Goal: Task Accomplishment & Management: Manage account settings

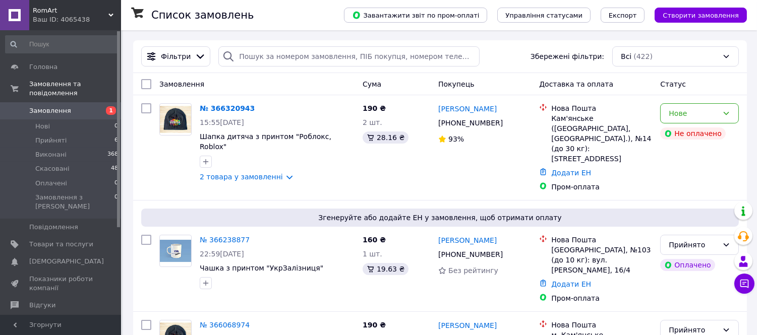
click at [56, 102] on link "Замовлення 1" at bounding box center [62, 110] width 124 height 17
click at [87, 119] on li "Нові 1" at bounding box center [62, 126] width 124 height 14
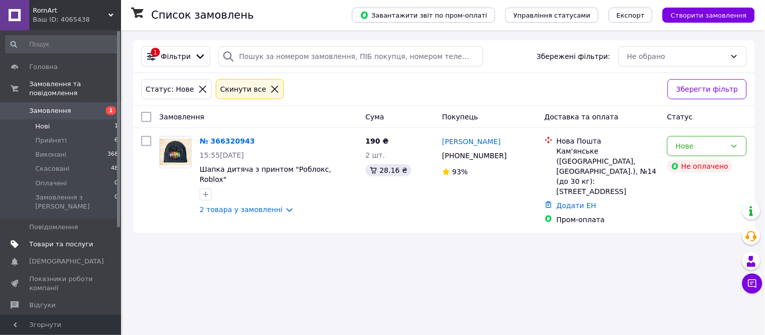
click at [61, 240] on span "Товари та послуги" at bounding box center [61, 244] width 64 height 9
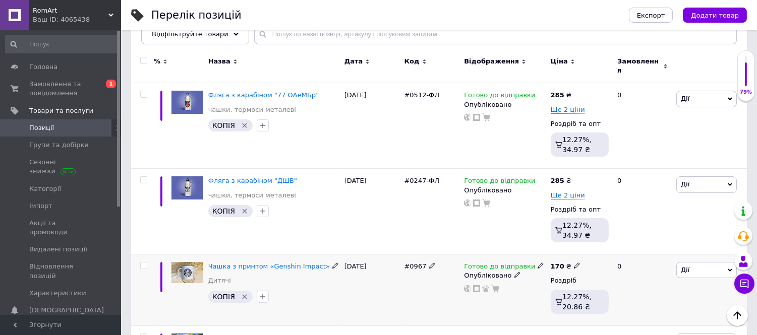
scroll to position [112, 0]
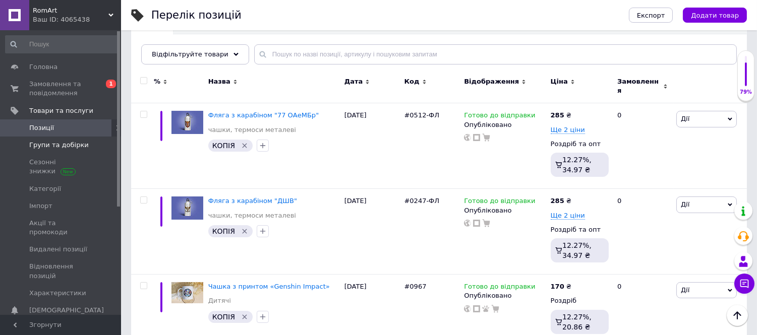
click at [62, 144] on span "Групи та добірки" at bounding box center [58, 145] width 59 height 9
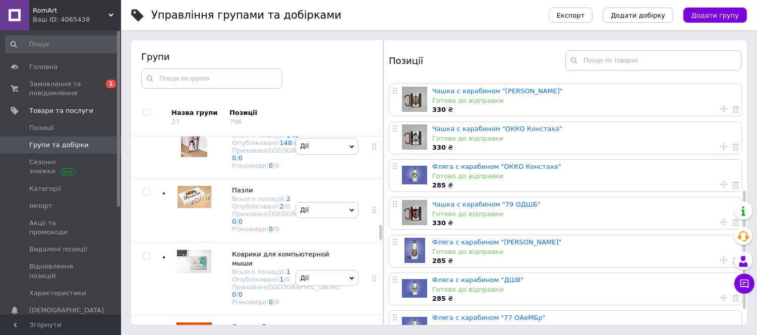
scroll to position [257, 0]
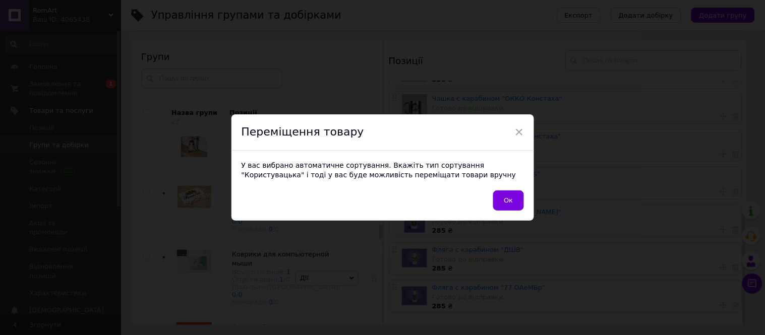
drag, startPoint x: 394, startPoint y: 135, endPoint x: 409, endPoint y: 168, distance: 36.8
click at [409, 168] on div "Чашка с карабином "80 ОДШБ" Готово до відправки 330 ₴ Чашка с карабином "95 ОДШ…" at bounding box center [567, 78] width 366 height 502
click at [506, 200] on span "Ок" at bounding box center [508, 201] width 9 height 8
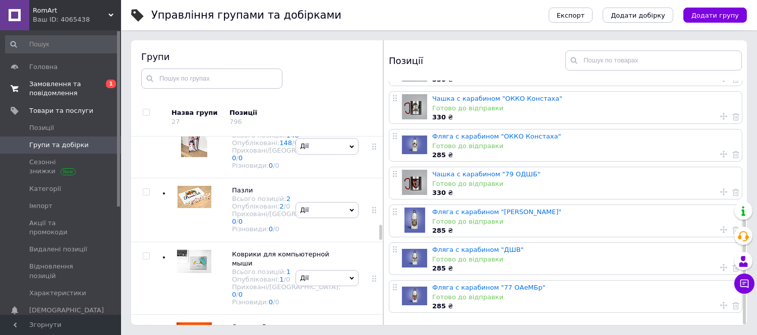
click at [67, 82] on span "Замовлення та повідомлення" at bounding box center [61, 89] width 64 height 18
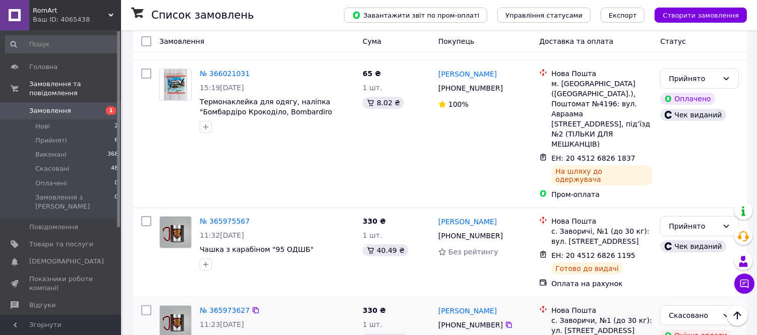
scroll to position [616, 0]
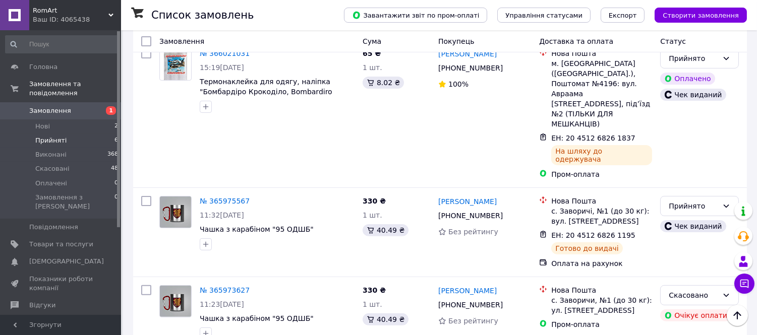
click at [56, 136] on span "Прийняті" at bounding box center [50, 140] width 31 height 9
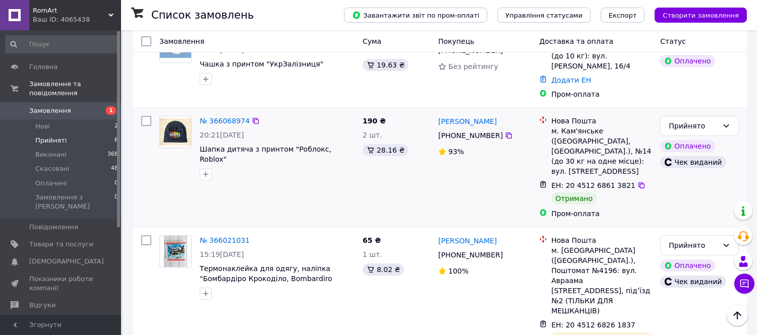
scroll to position [112, 0]
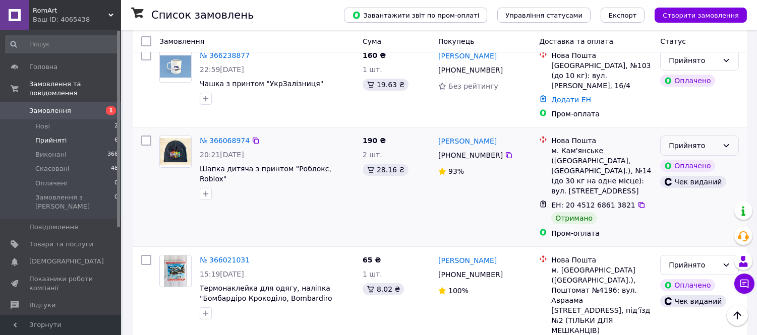
click at [724, 142] on icon at bounding box center [726, 146] width 8 height 8
click at [689, 157] on li "Виконано" at bounding box center [700, 158] width 78 height 18
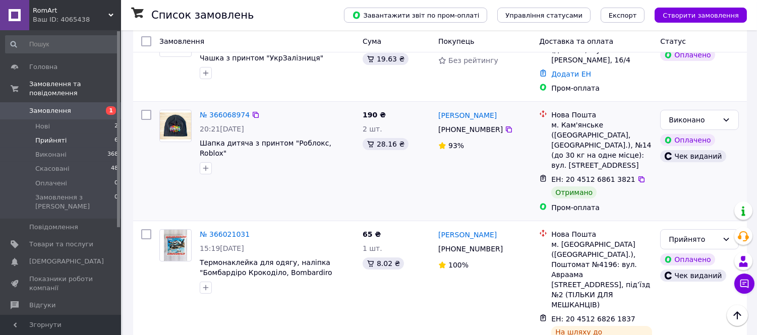
scroll to position [0, 0]
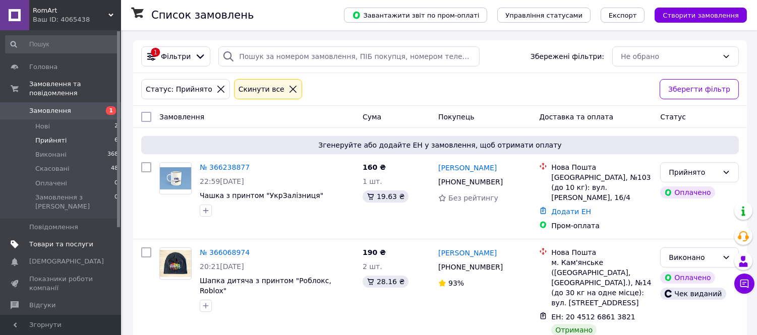
click at [66, 240] on span "Товари та послуги" at bounding box center [61, 244] width 64 height 9
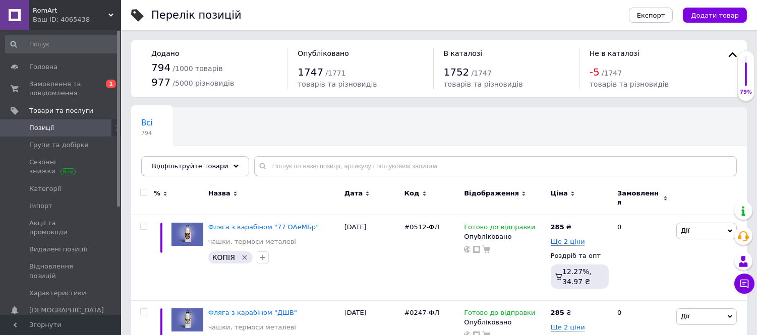
scroll to position [56, 0]
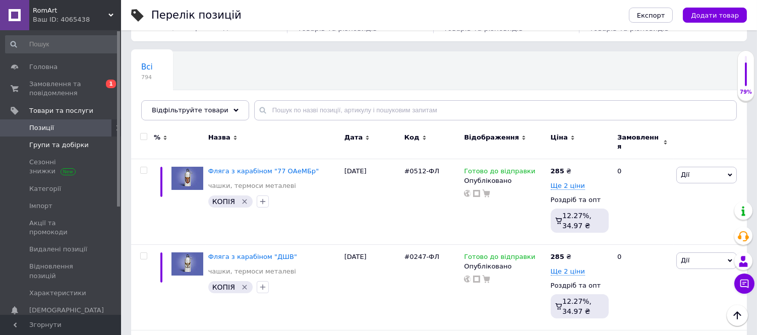
click at [66, 144] on span "Групи та добірки" at bounding box center [58, 145] width 59 height 9
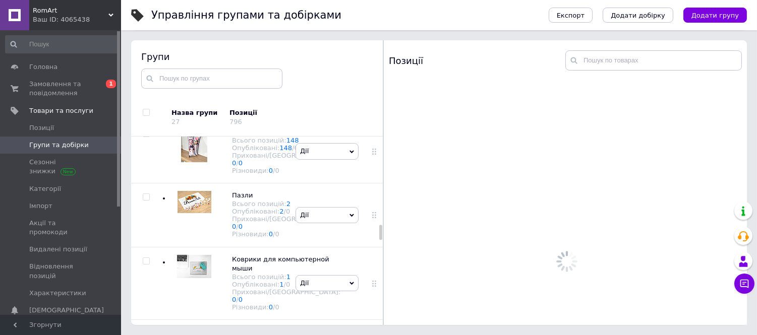
scroll to position [1137, 0]
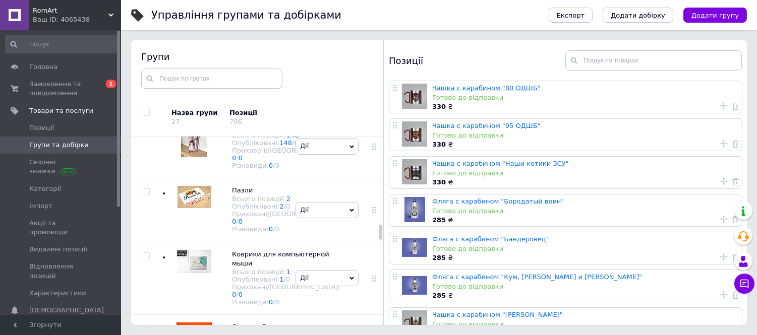
click at [496, 88] on link "Чашка с карабином "80 ОДШБ"" at bounding box center [486, 88] width 108 height 8
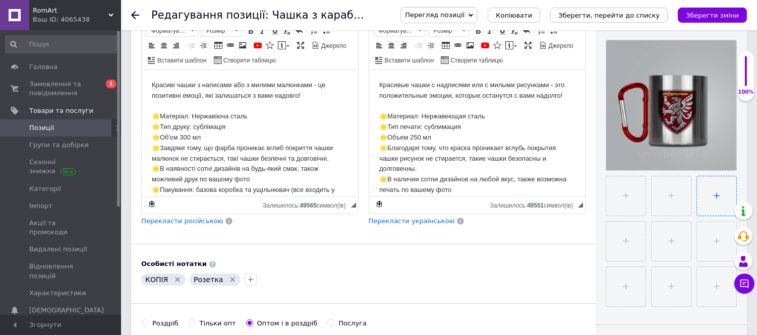
scroll to position [224, 0]
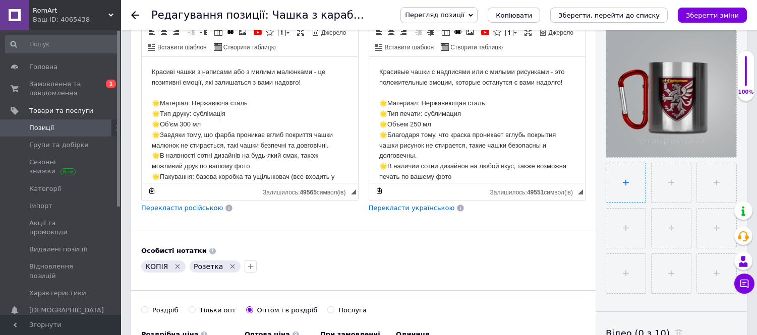
click at [621, 185] on input "file" at bounding box center [625, 182] width 39 height 39
type input "C:\fakepath\kubek-karabinczyk-3_66430aaba53cf.jpg"
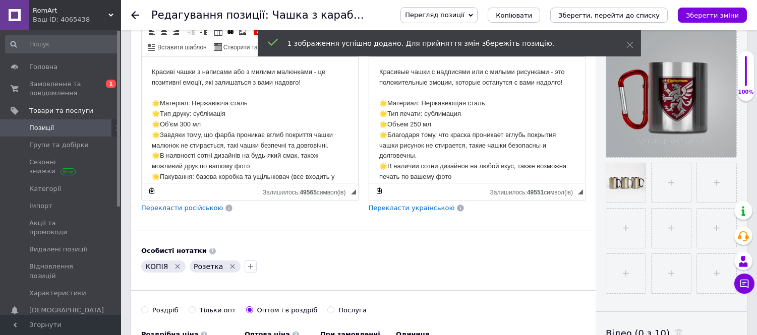
click at [608, 15] on icon "Зберегти, перейти до списку" at bounding box center [608, 16] width 101 height 8
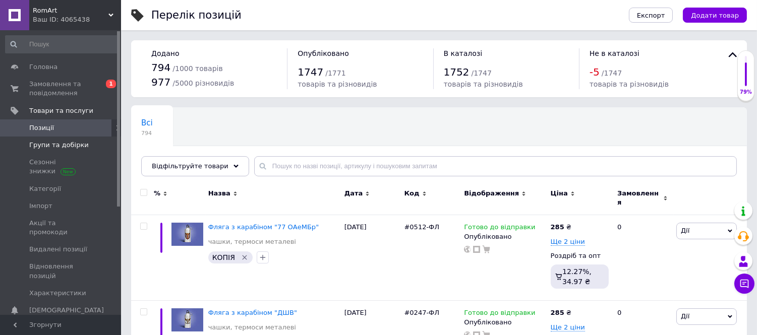
click at [52, 143] on span "Групи та добірки" at bounding box center [58, 145] width 59 height 9
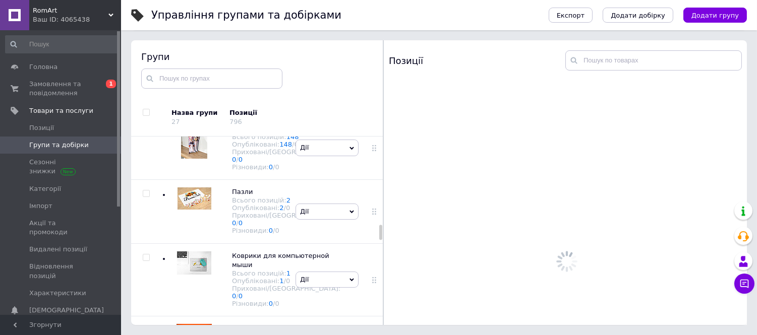
scroll to position [1137, 0]
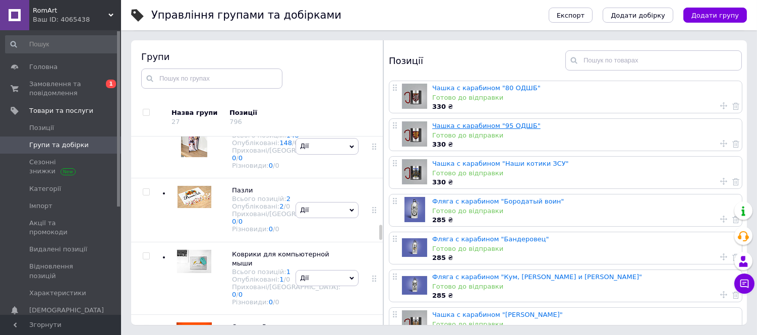
click at [492, 126] on link "Чашка с карабином "95 ОДШБ"" at bounding box center [486, 126] width 108 height 8
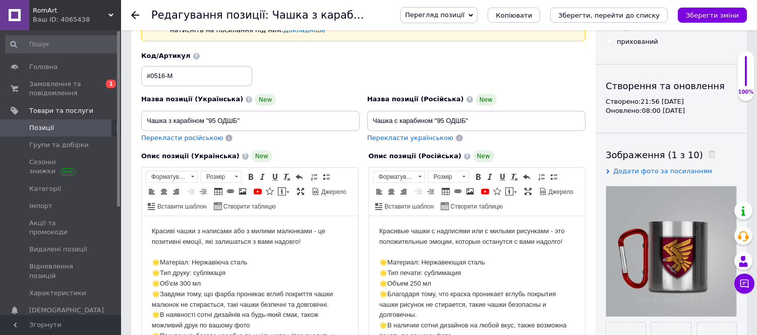
scroll to position [224, 0]
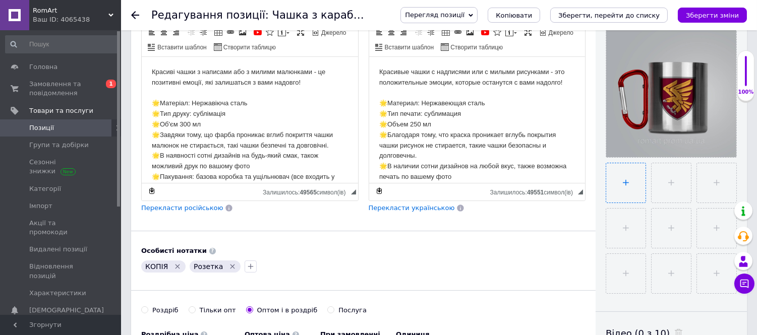
click at [628, 178] on input "file" at bounding box center [625, 182] width 39 height 39
type input "C:\fakepath\kubek-karabinczyk-3_66430aaba53cf.jpg"
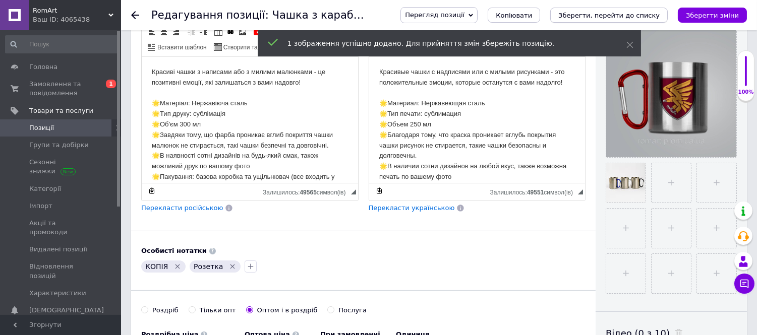
click at [623, 16] on icon "Зберегти, перейти до списку" at bounding box center [608, 16] width 101 height 8
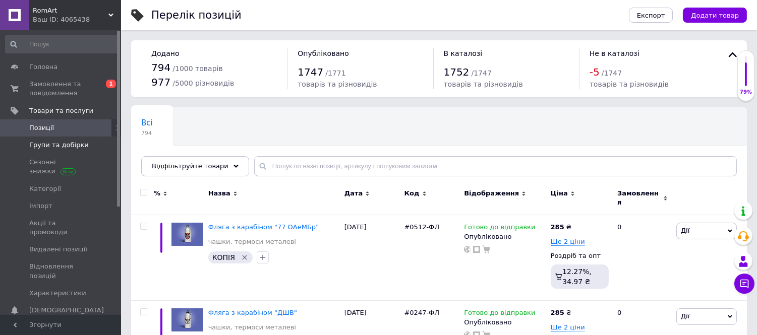
click at [71, 147] on span "Групи та добірки" at bounding box center [58, 145] width 59 height 9
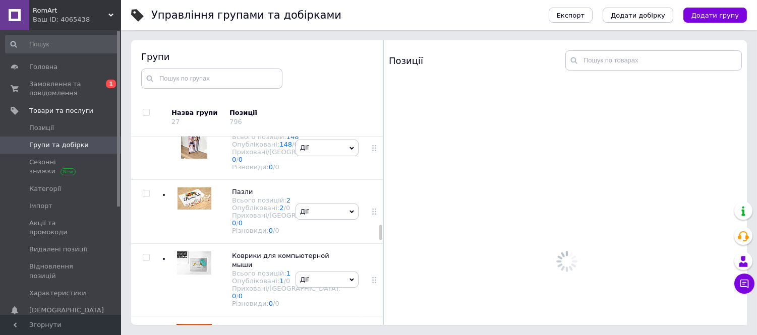
scroll to position [1137, 0]
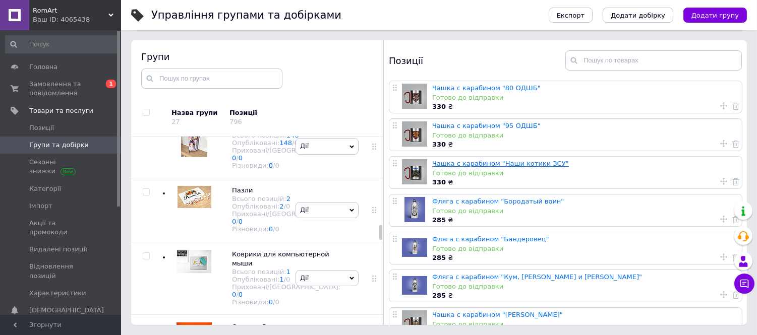
click at [514, 163] on link "Чашка с карабином "Наши котики ЗСУ"" at bounding box center [500, 164] width 137 height 8
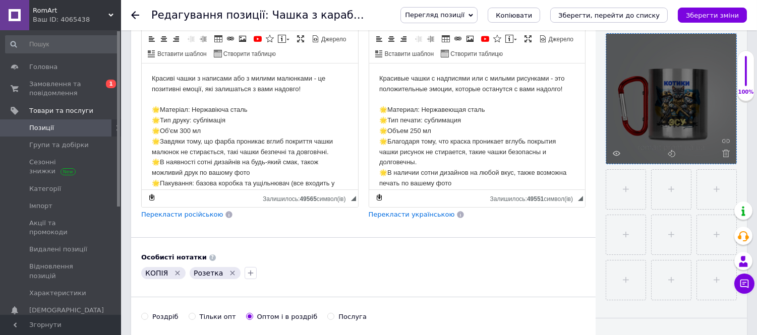
scroll to position [224, 0]
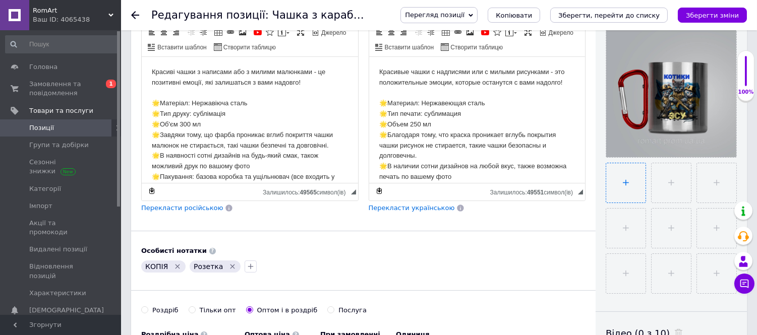
click at [624, 188] on input "file" at bounding box center [625, 182] width 39 height 39
type input "C:\fakepath\kubek-karabinczyk-3_66430aaba53cf.jpg"
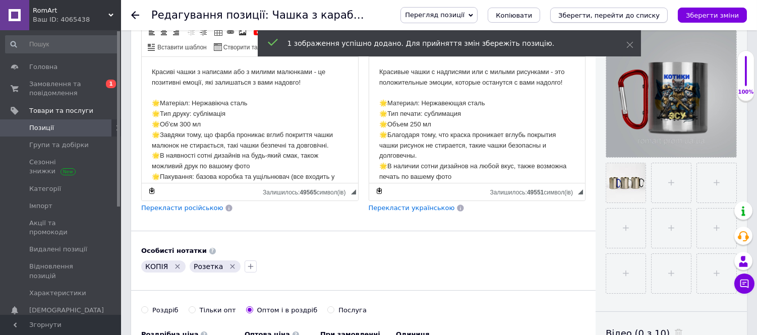
click at [615, 16] on icon "Зберегти, перейти до списку" at bounding box center [608, 16] width 101 height 8
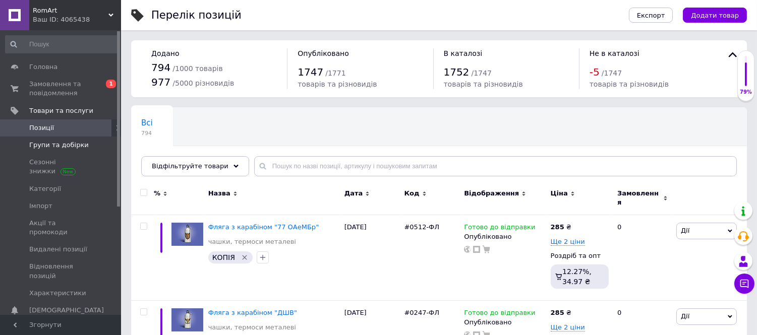
click at [71, 145] on span "Групи та добірки" at bounding box center [58, 145] width 59 height 9
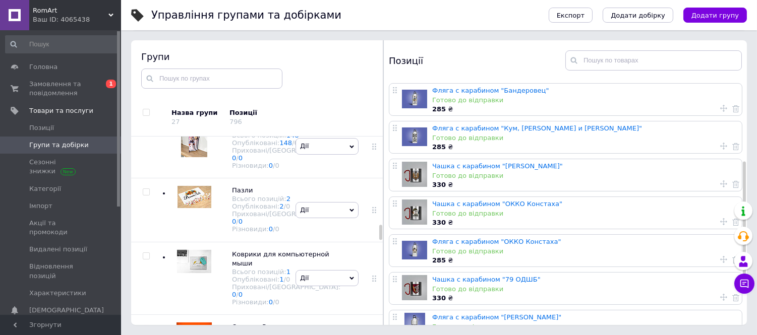
scroll to position [168, 0]
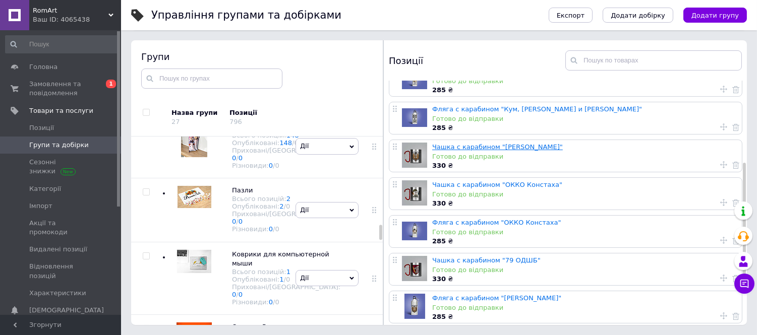
click at [507, 146] on link "Чашка с карабином "Морская пехота"" at bounding box center [497, 147] width 131 height 8
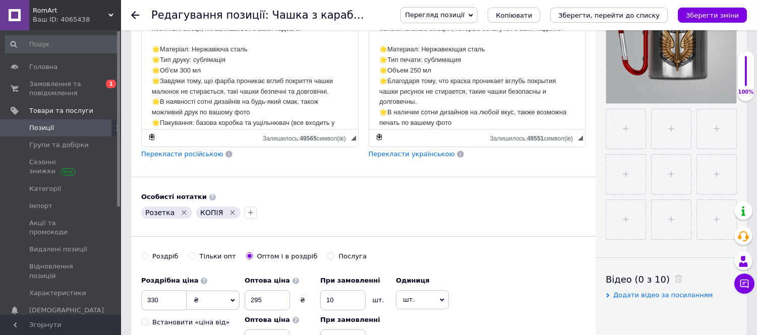
scroll to position [280, 0]
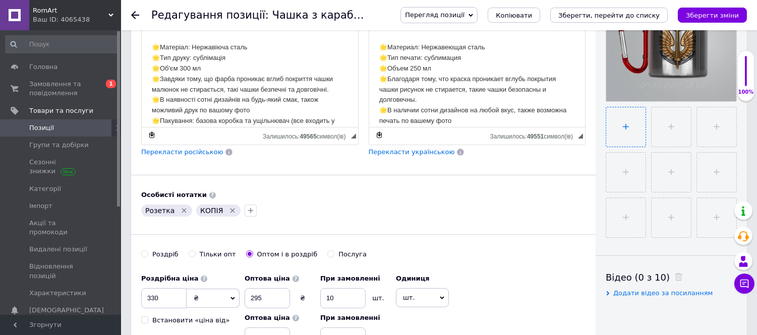
click at [618, 121] on input "file" at bounding box center [625, 126] width 39 height 39
type input "C:\fakepath\kubek-karabinczyk-3_66430aaba53cf.jpg"
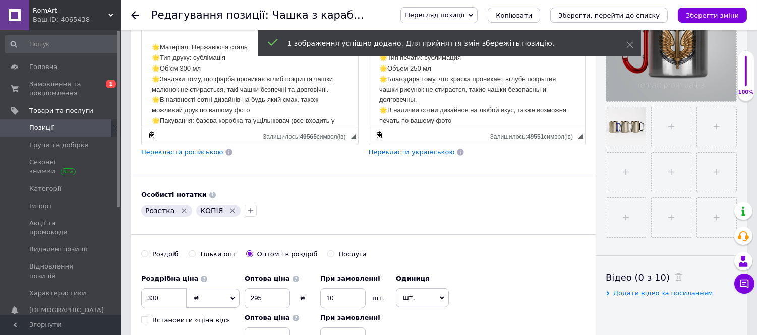
click at [632, 17] on icon "Зберегти, перейти до списку" at bounding box center [608, 16] width 101 height 8
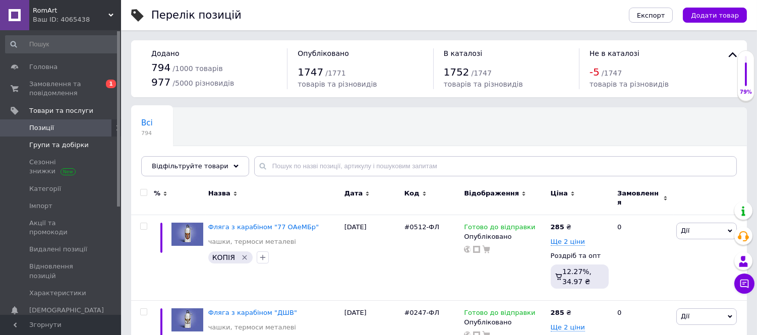
click at [62, 143] on span "Групи та добірки" at bounding box center [58, 145] width 59 height 9
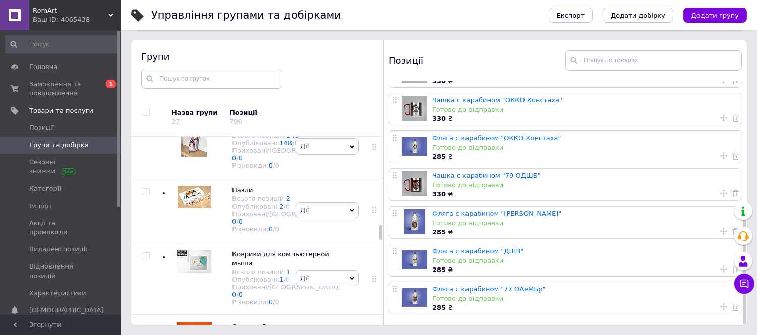
scroll to position [257, 0]
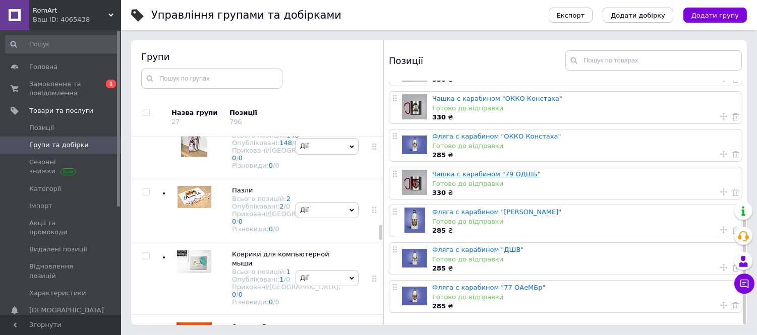
click at [497, 170] on link "Чашка с карабином "79 ОДШБ"" at bounding box center [486, 174] width 108 height 8
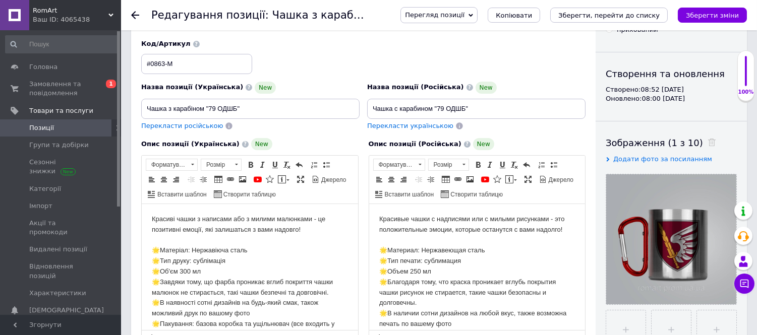
scroll to position [224, 0]
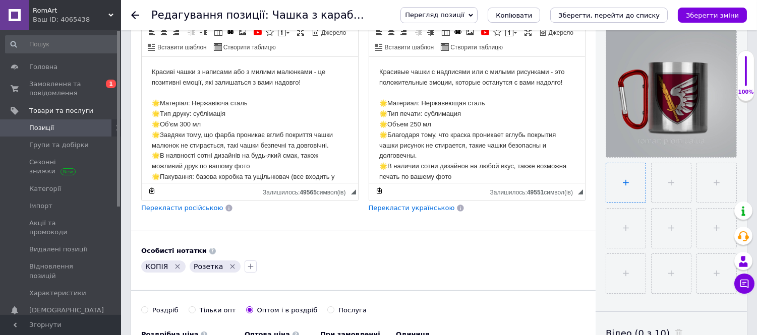
click at [621, 175] on input "file" at bounding box center [625, 182] width 39 height 39
type input "C:\fakepath\kubek-karabinczyk-3_66430aaba53cf.jpg"
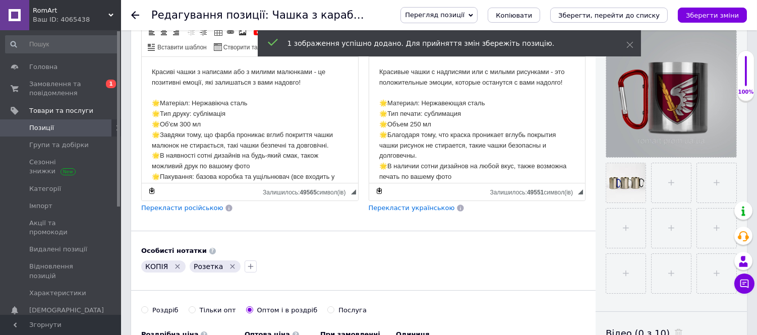
click at [639, 14] on icon "Зберегти, перейти до списку" at bounding box center [608, 16] width 101 height 8
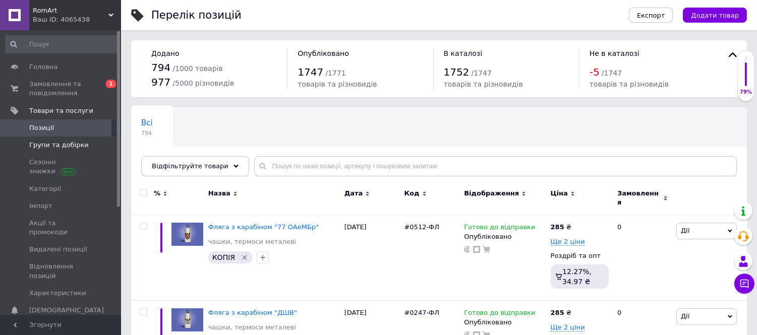
click at [53, 145] on span "Групи та добірки" at bounding box center [58, 145] width 59 height 9
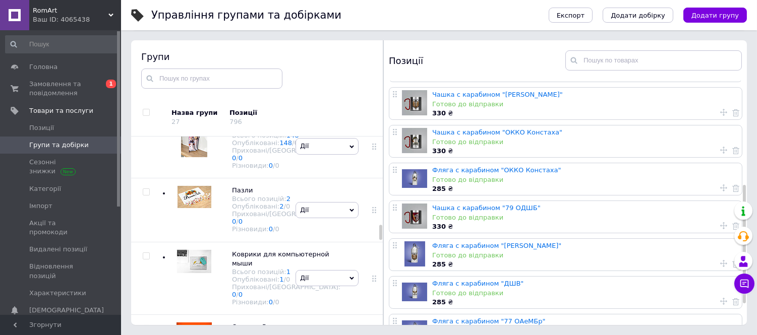
scroll to position [201, 0]
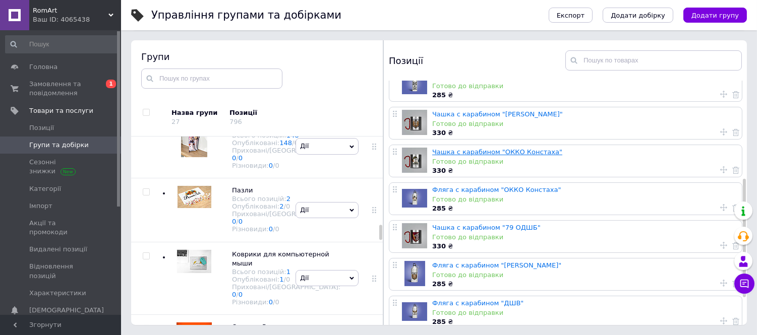
click at [485, 150] on link "Чашка с карабином "ОККО Констаха"" at bounding box center [497, 152] width 130 height 8
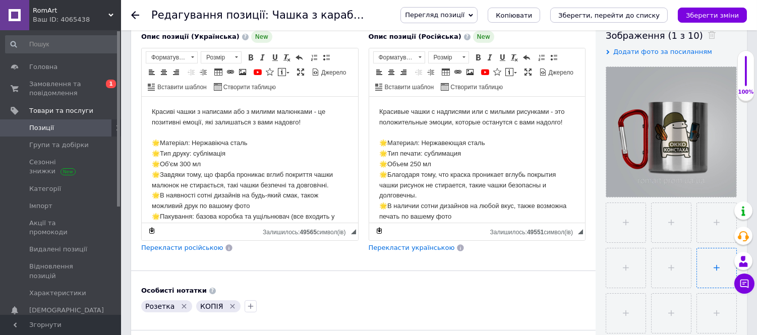
scroll to position [224, 0]
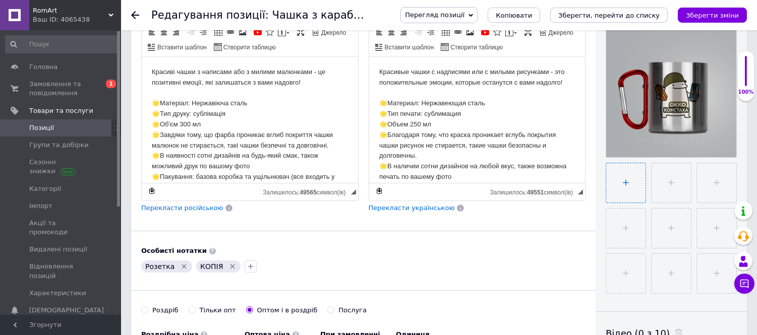
click at [629, 180] on input "file" at bounding box center [625, 182] width 39 height 39
type input "C:\fakepath\kubek-karabinczyk-3_66430aaba53cf.jpg"
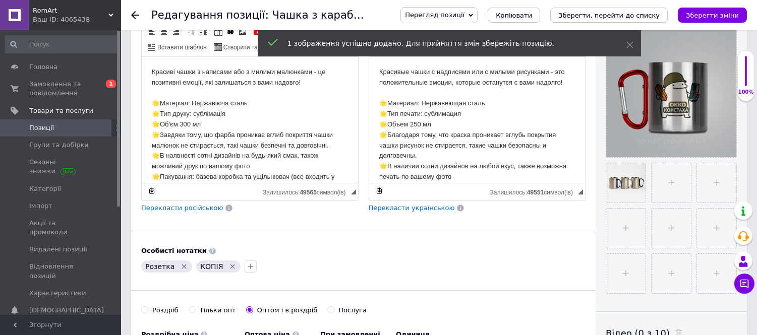
click at [643, 5] on div "Перегляд позиції Зберегти та переглянути на сайті Зберегти та переглянути на ма…" at bounding box center [563, 15] width 366 height 30
click at [644, 14] on icon "Зберегти, перейти до списку" at bounding box center [608, 16] width 101 height 8
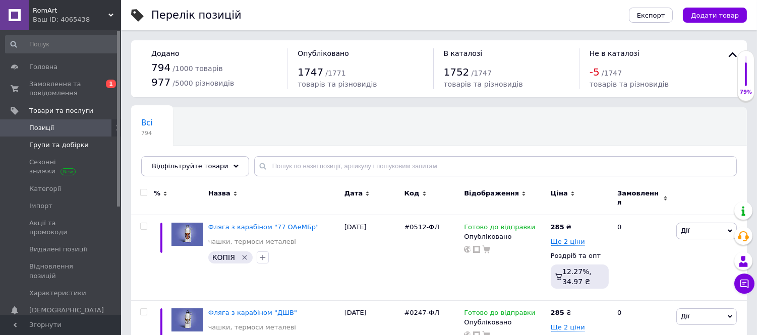
click at [78, 143] on span "Групи та добірки" at bounding box center [58, 145] width 59 height 9
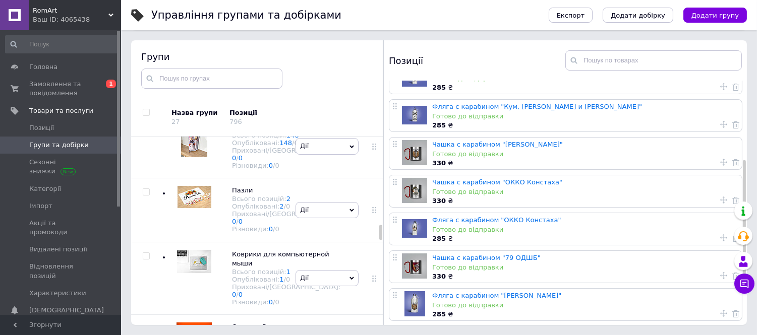
scroll to position [145, 0]
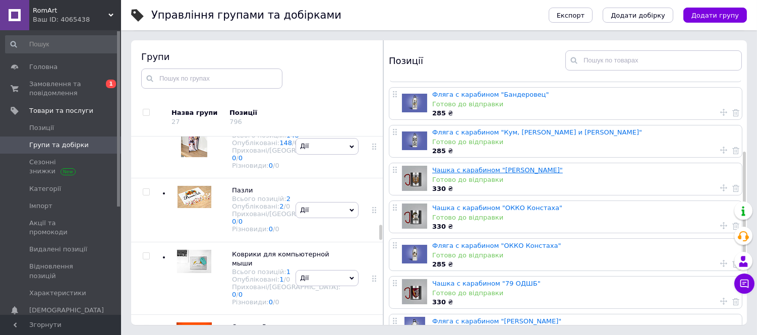
click at [486, 168] on link "Чашка с карабином "Морская пехота"" at bounding box center [497, 170] width 131 height 8
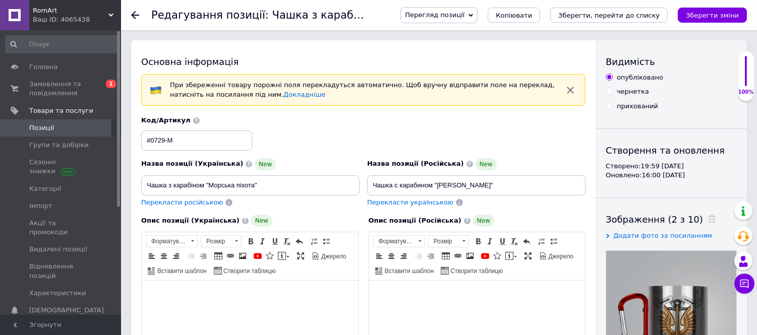
click at [141, 12] on div at bounding box center [141, 15] width 20 height 30
click at [134, 16] on icon at bounding box center [135, 15] width 8 height 8
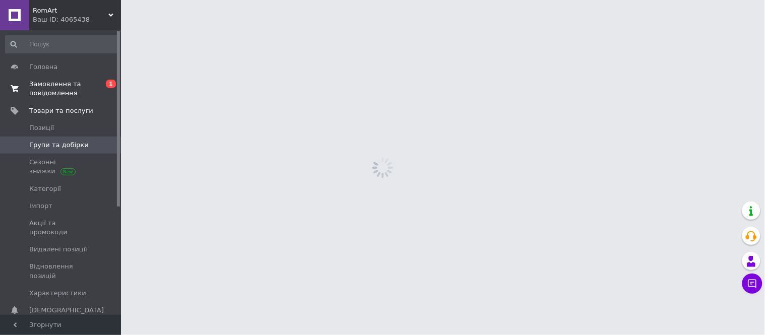
click at [58, 87] on span "Замовлення та повідомлення" at bounding box center [61, 89] width 64 height 18
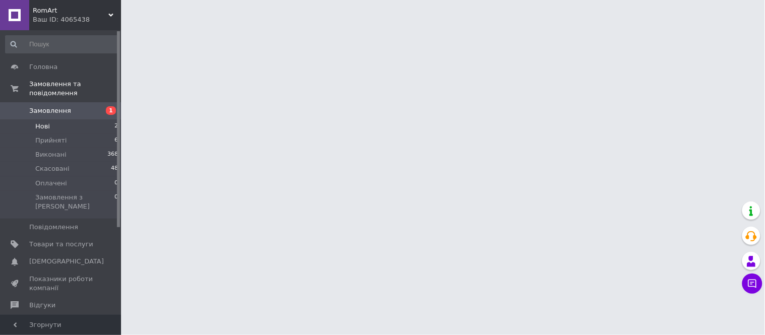
click at [77, 119] on li "Нові 2" at bounding box center [62, 126] width 124 height 14
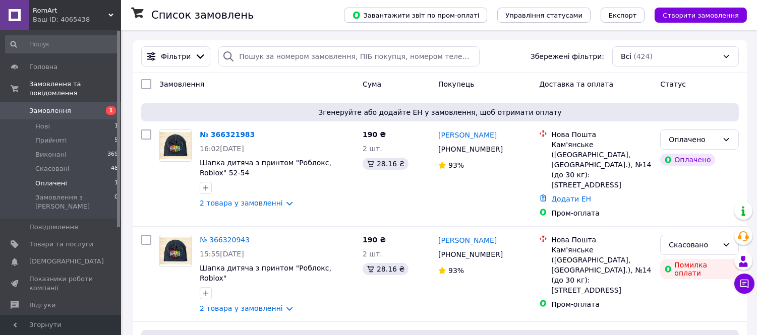
click at [56, 179] on span "Оплачені" at bounding box center [51, 183] width 32 height 9
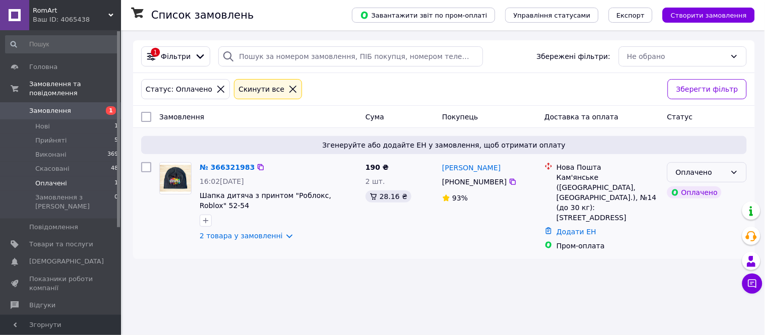
click at [726, 173] on div "Оплачено" at bounding box center [707, 172] width 80 height 20
click at [689, 194] on li "Прийнято" at bounding box center [707, 195] width 79 height 18
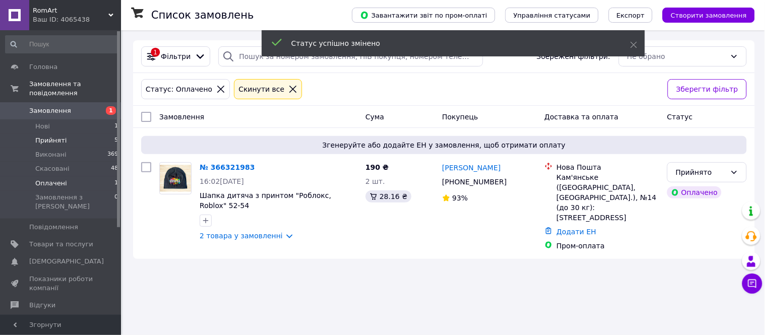
click at [46, 136] on span "Прийняті" at bounding box center [50, 140] width 31 height 9
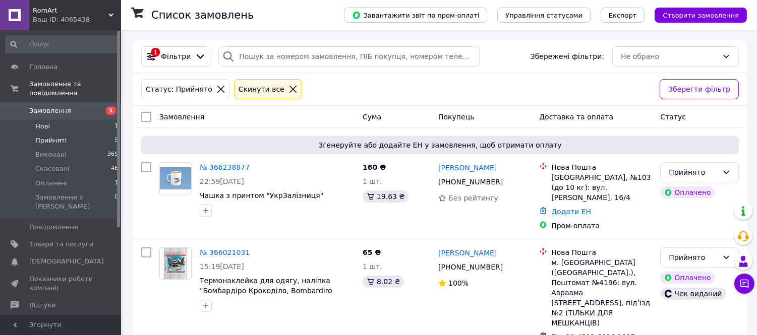
click at [59, 119] on li "Нові 1" at bounding box center [62, 126] width 124 height 14
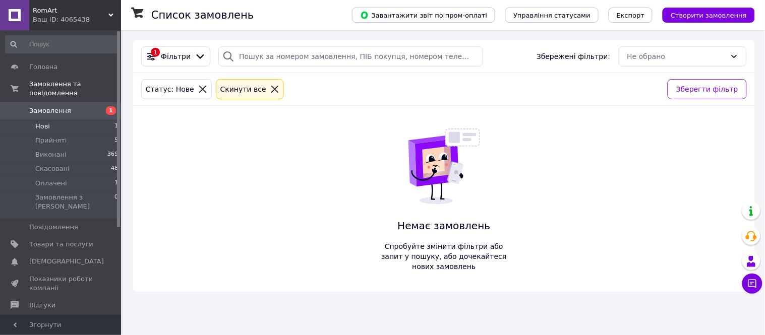
click at [43, 122] on span "Нові" at bounding box center [42, 126] width 15 height 9
click at [49, 119] on li "Нові 1" at bounding box center [62, 126] width 124 height 14
click at [84, 176] on li "Оплачені 1" at bounding box center [62, 183] width 124 height 14
click at [53, 136] on span "Прийняті" at bounding box center [50, 140] width 31 height 9
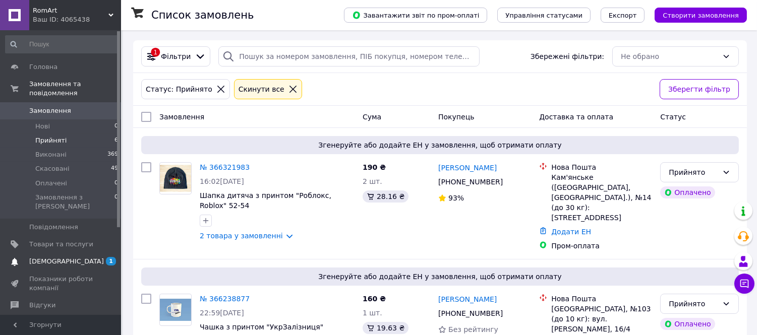
click at [62, 257] on span "[DEMOGRAPHIC_DATA]" at bounding box center [66, 261] width 75 height 9
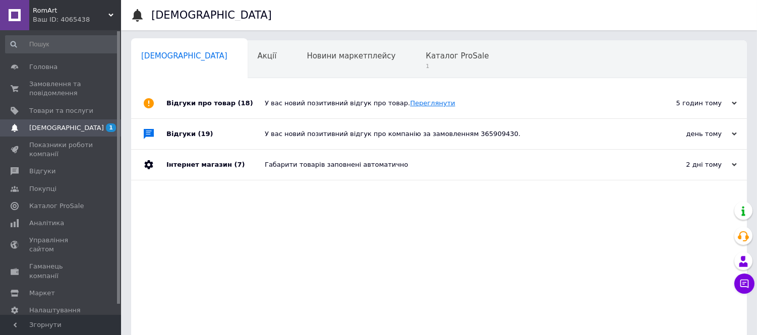
click at [410, 103] on link "Переглянути" at bounding box center [432, 103] width 45 height 8
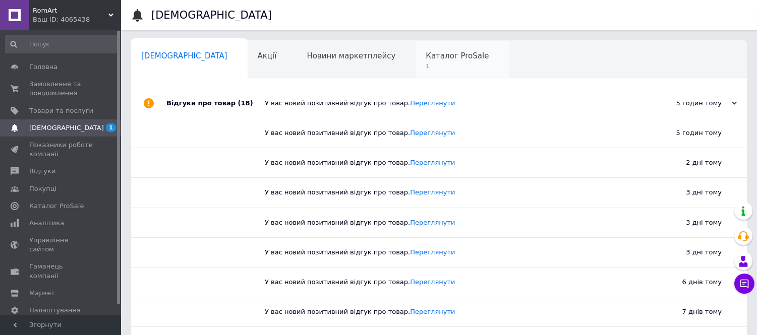
click at [425, 69] on span "1" at bounding box center [456, 66] width 63 height 8
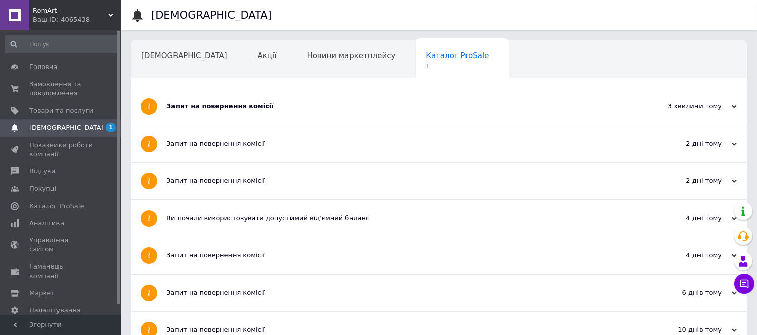
click at [219, 107] on div "Запит на повернення комісії" at bounding box center [400, 106] width 469 height 9
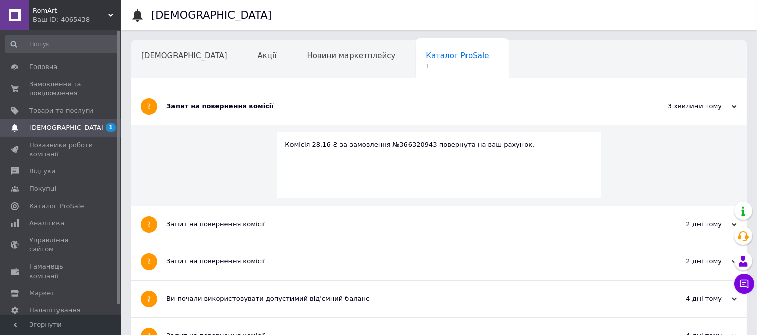
click at [215, 109] on div "Запит на повернення комісії" at bounding box center [400, 106] width 469 height 9
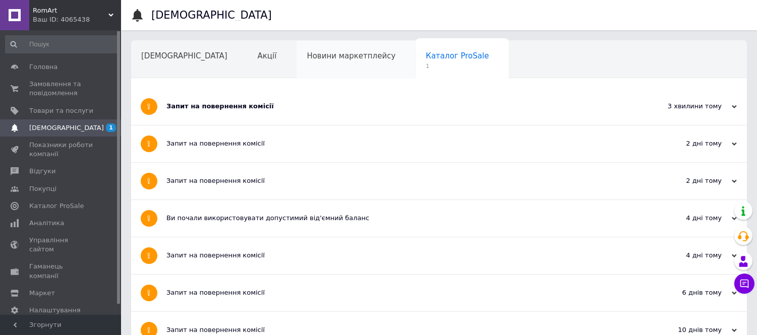
click at [304, 61] on div "Новини маркетплейсу" at bounding box center [355, 60] width 119 height 38
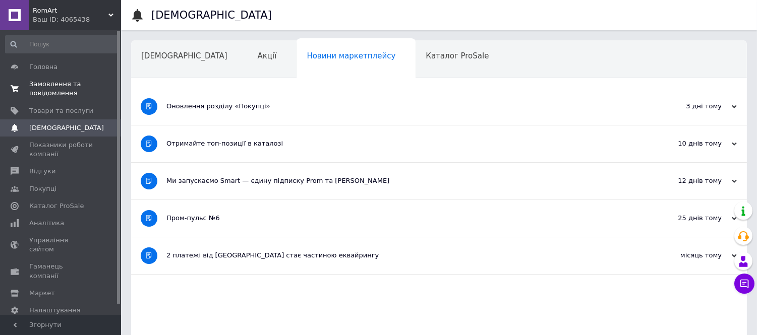
click at [48, 92] on span "Замовлення та повідомлення" at bounding box center [61, 89] width 64 height 18
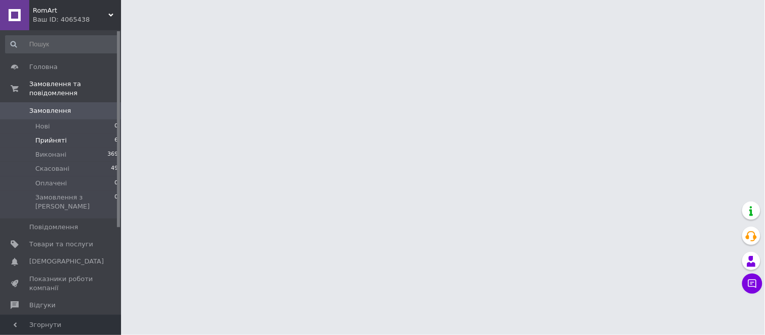
click at [50, 136] on span "Прийняті" at bounding box center [50, 140] width 31 height 9
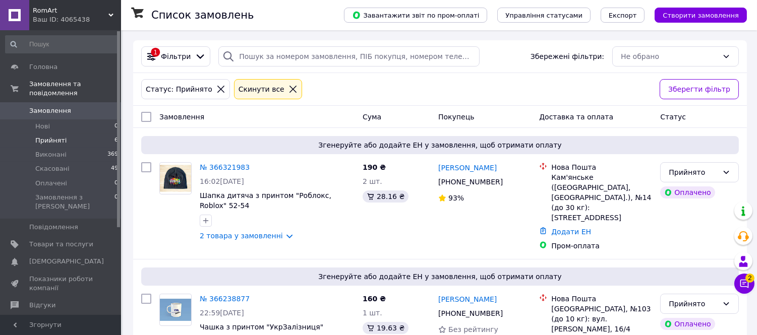
click at [47, 136] on span "Прийняті" at bounding box center [50, 140] width 31 height 9
click at [747, 283] on span "2" at bounding box center [749, 278] width 9 height 9
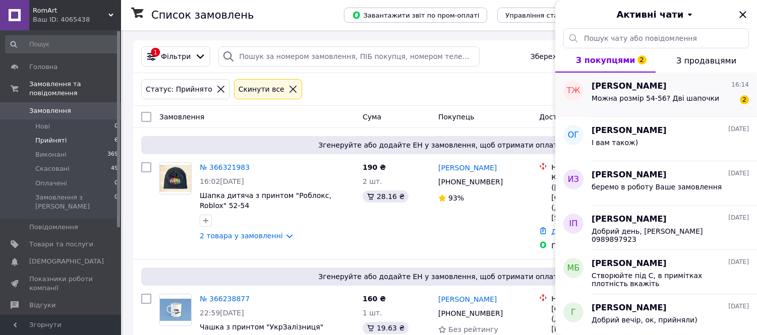
click at [667, 102] on div "Можна розмір 54-56? Дві шапочки" at bounding box center [655, 101] width 128 height 14
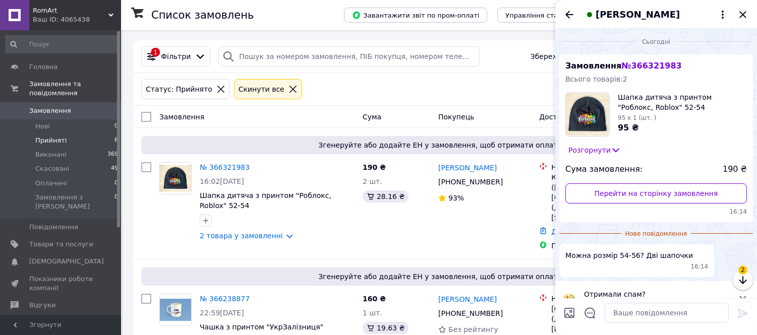
scroll to position [9, 0]
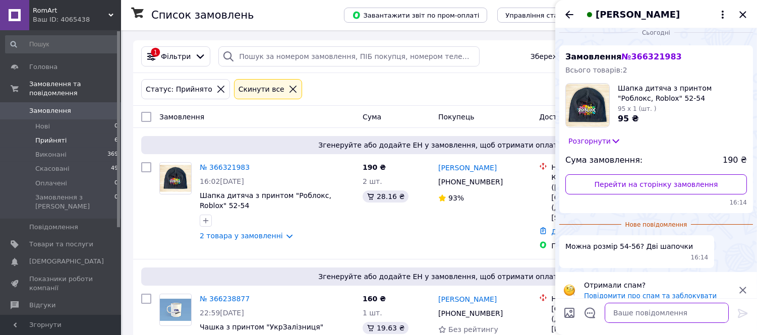
click at [636, 309] on textarea at bounding box center [666, 313] width 124 height 20
type textarea "Доброго дня, так"
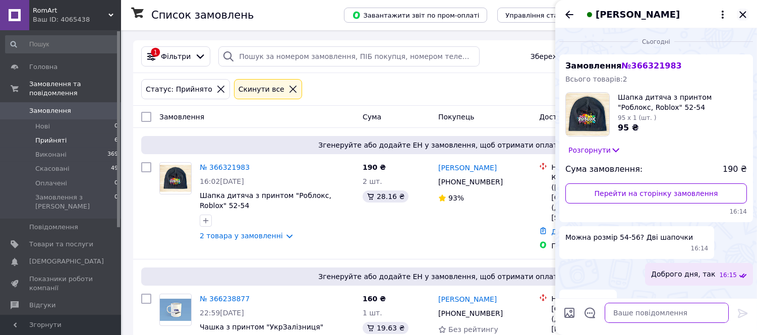
scroll to position [8, 0]
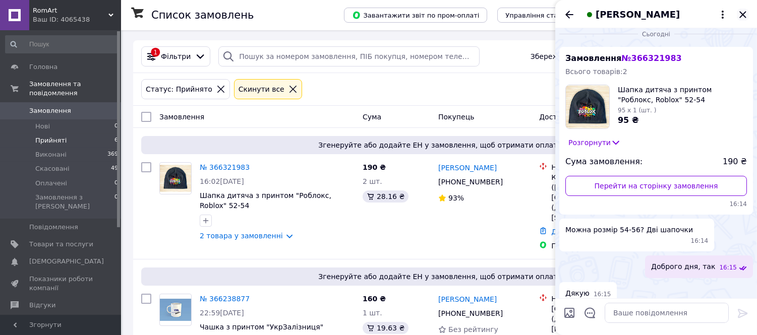
click at [741, 12] on icon "Закрити" at bounding box center [742, 14] width 7 height 7
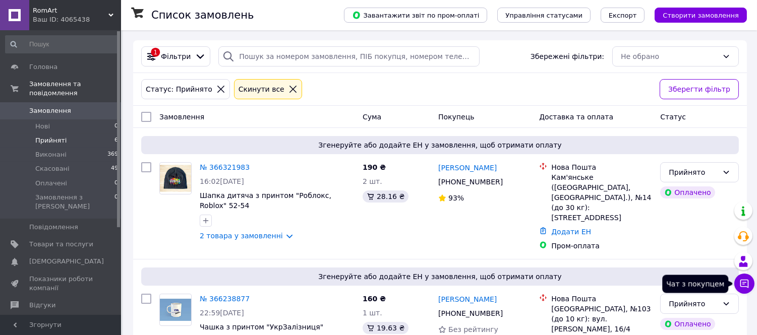
click at [746, 277] on button "Чат з покупцем" at bounding box center [744, 284] width 20 height 20
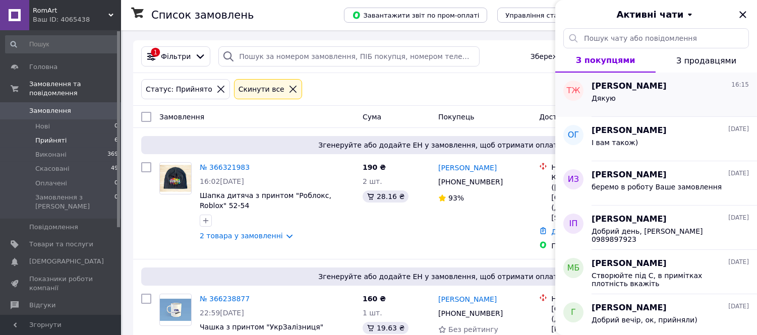
click at [678, 98] on div "Дякую" at bounding box center [669, 100] width 157 height 16
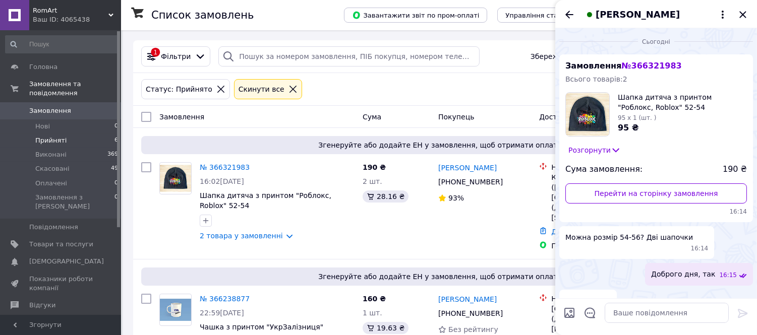
scroll to position [38, 0]
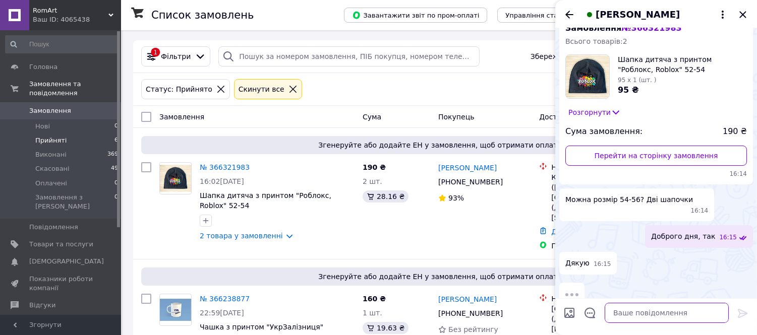
click at [644, 316] on textarea at bounding box center [666, 313] width 124 height 20
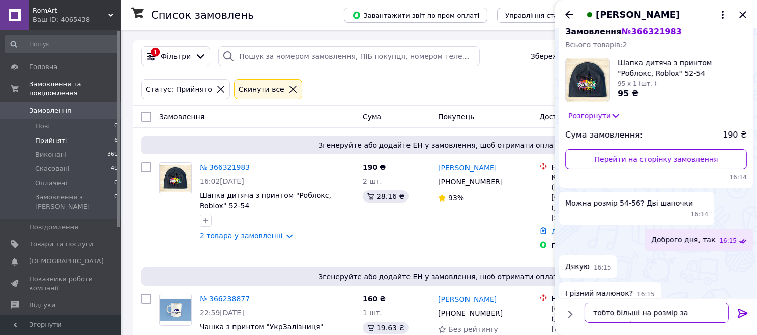
type textarea "тобто більші на розмір за попередні?"
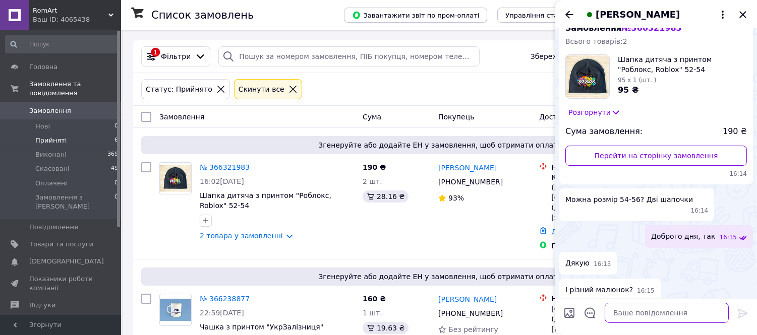
scroll to position [72, 0]
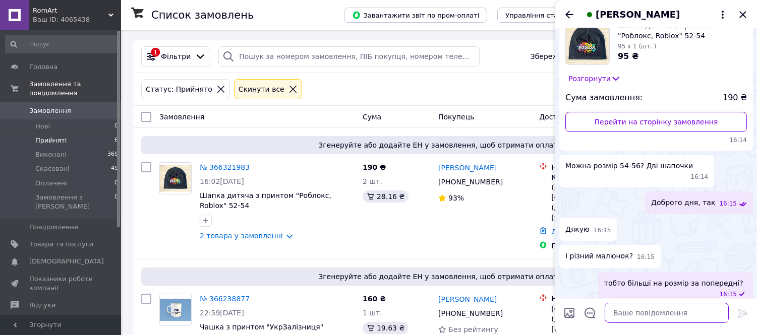
click at [638, 316] on textarea at bounding box center [666, 313] width 124 height 20
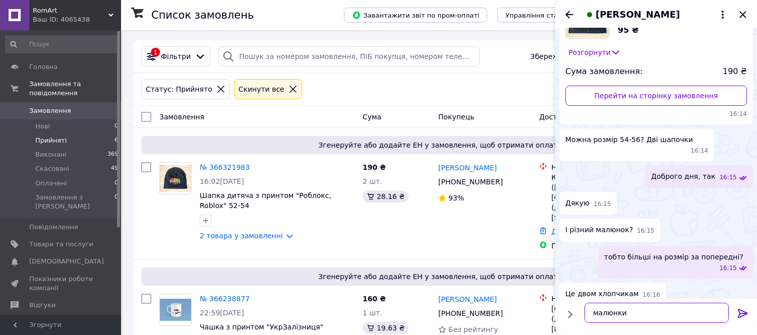
drag, startPoint x: 639, startPoint y: 315, endPoint x: 581, endPoint y: 308, distance: 58.9
click at [581, 308] on div "[PERSON_NAME]" at bounding box center [656, 313] width 152 height 28
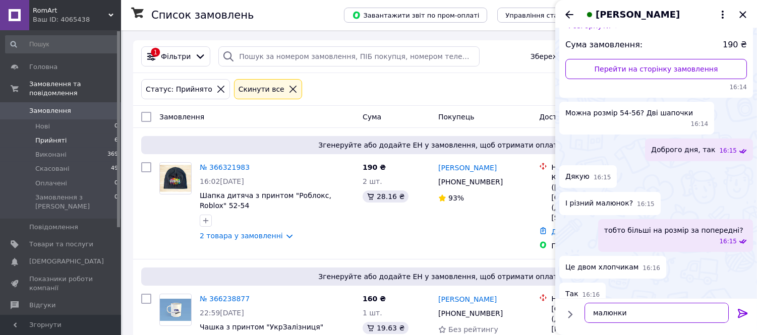
click at [634, 310] on textarea "малюнки" at bounding box center [656, 313] width 144 height 20
type textarea "малюнки такі як на попередніх?"
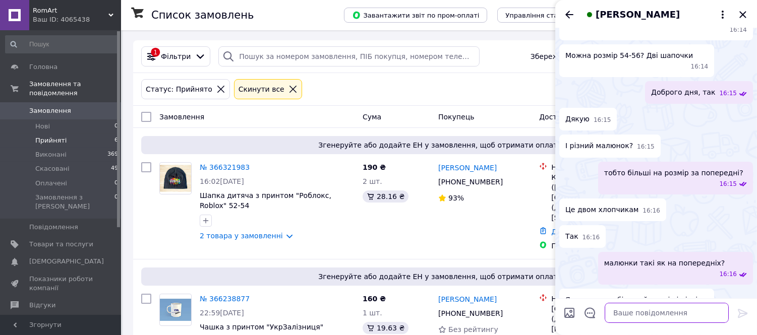
scroll to position [199, 0]
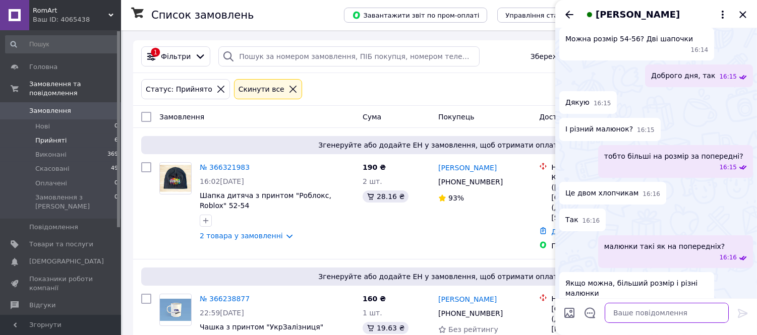
click at [650, 313] on textarea at bounding box center [666, 313] width 124 height 20
type textarea "Добре"
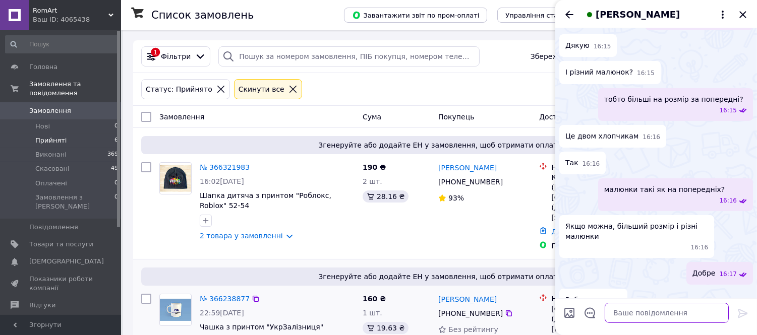
scroll to position [252, 0]
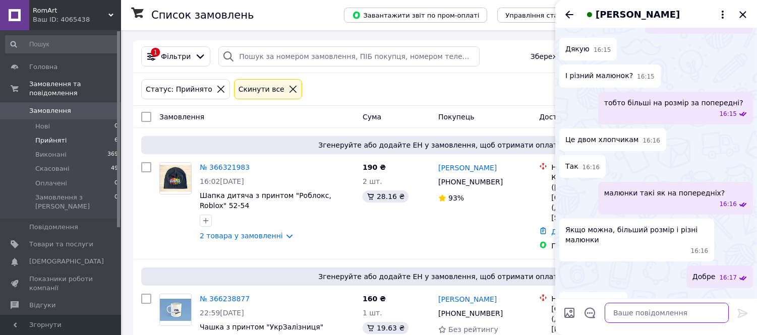
click at [632, 310] on textarea at bounding box center [666, 313] width 124 height 20
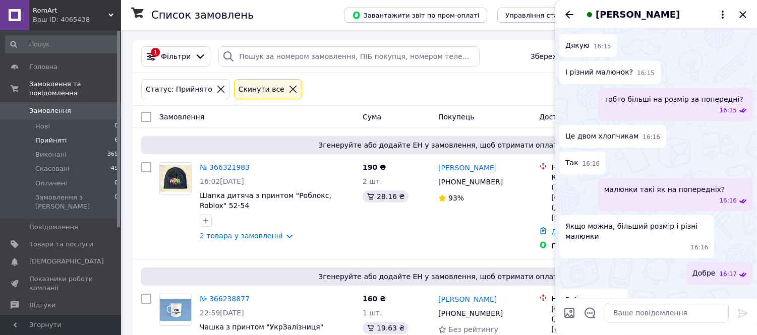
click at [741, 16] on icon "Закрити" at bounding box center [742, 14] width 7 height 7
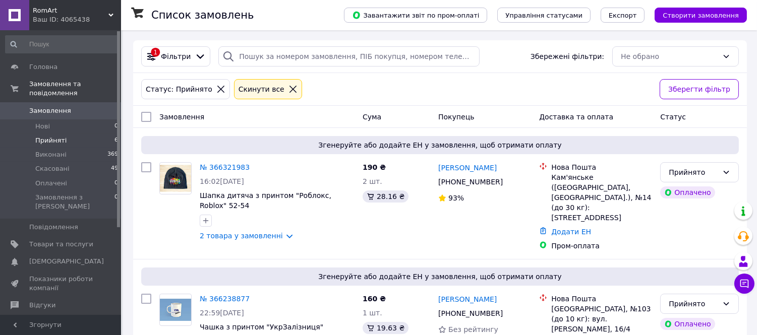
click at [68, 134] on li "Прийняті 6" at bounding box center [62, 141] width 124 height 14
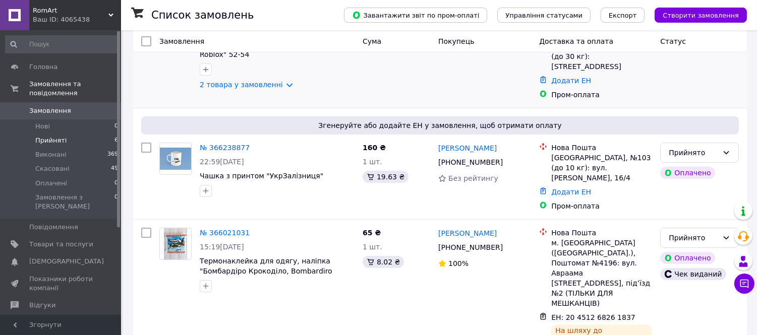
scroll to position [168, 0]
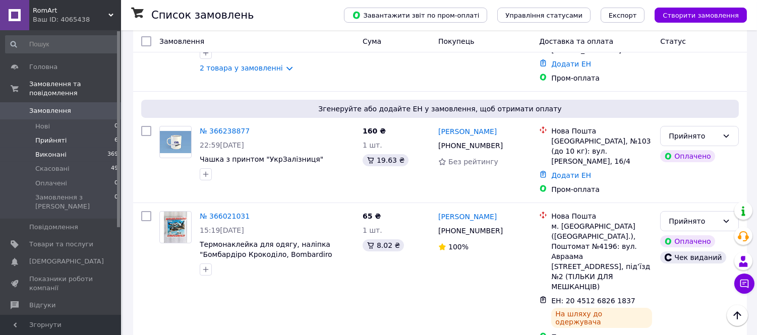
click at [51, 150] on span "Виконані" at bounding box center [50, 154] width 31 height 9
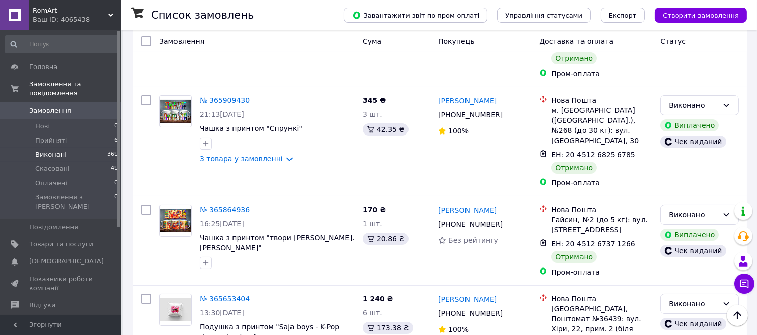
scroll to position [392, 0]
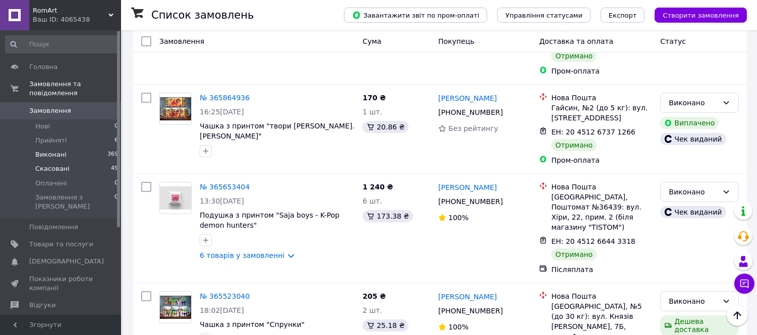
click at [55, 164] on span "Скасовані" at bounding box center [52, 168] width 34 height 9
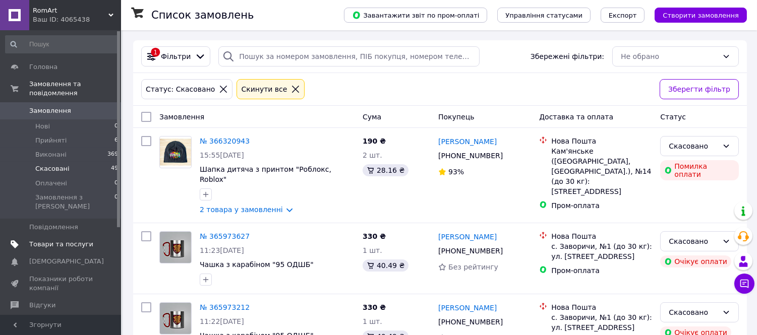
click at [56, 236] on link "Товари та послуги" at bounding box center [62, 244] width 124 height 17
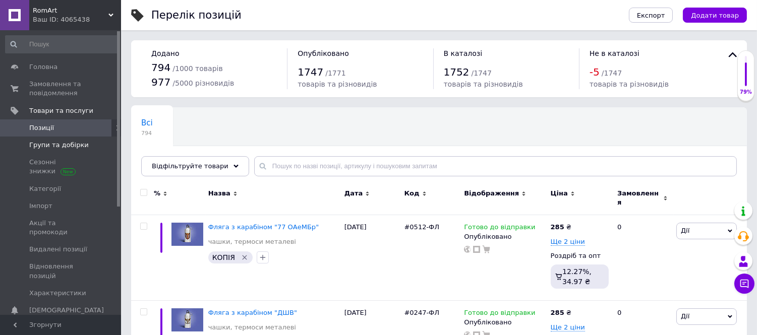
click at [66, 145] on span "Групи та добірки" at bounding box center [58, 145] width 59 height 9
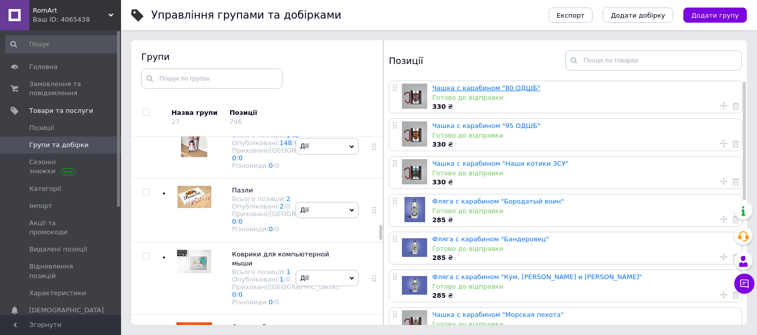
click at [500, 85] on link "Чашка с карабином "80 ОДШБ"" at bounding box center [486, 88] width 108 height 8
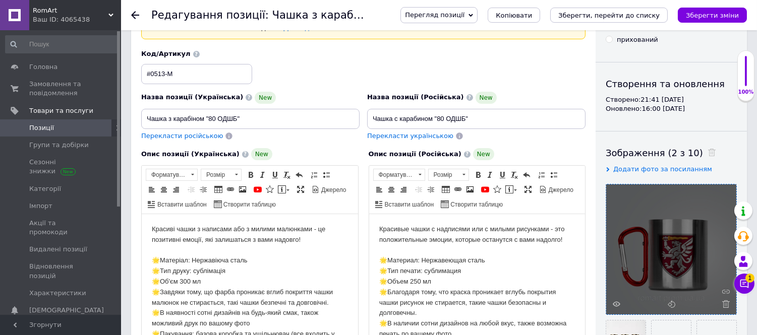
scroll to position [168, 0]
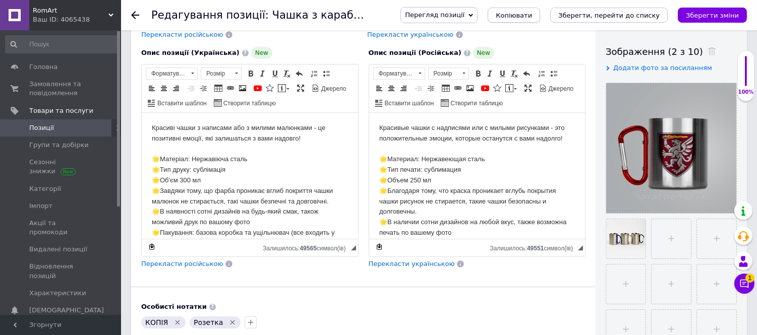
click at [532, 13] on span "Копіювати" at bounding box center [513, 16] width 36 height 8
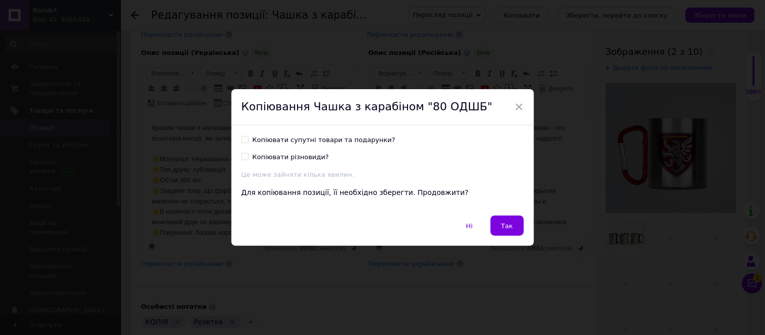
click at [324, 132] on div "Копіювати супутні товари та подарунки? Копіювати різновиди? Це може зайняти кіл…" at bounding box center [382, 171] width 302 height 91
click at [324, 141] on div "Копіювати супутні товари та подарунки?" at bounding box center [324, 140] width 143 height 9
click at [248, 141] on input "Копіювати супутні товари та подарунки?" at bounding box center [244, 139] width 7 height 7
checkbox input "true"
click at [505, 226] on span "Так" at bounding box center [507, 226] width 12 height 8
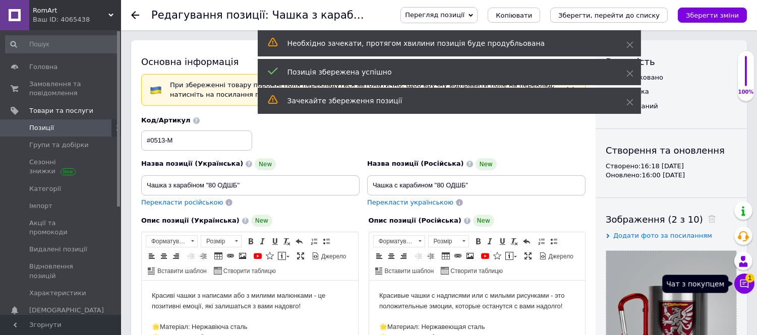
click at [744, 283] on icon at bounding box center [744, 284] width 9 height 9
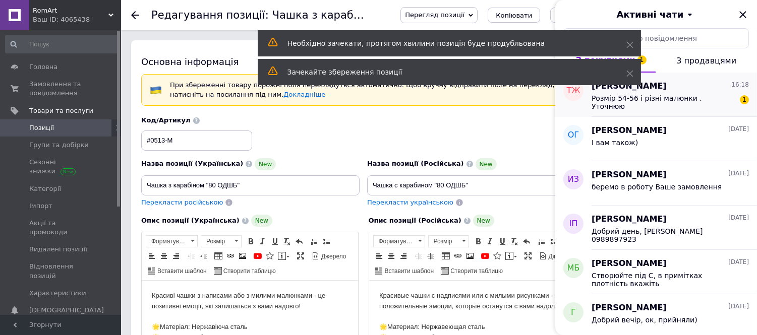
click at [701, 97] on span "Розмір 54-56 і різні малюнки . Уточнюю" at bounding box center [662, 102] width 143 height 16
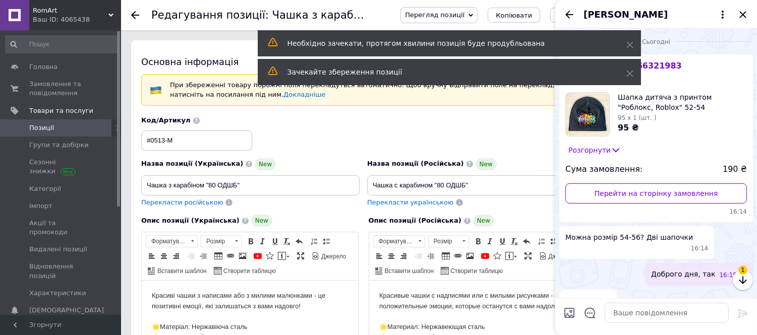
scroll to position [334, 0]
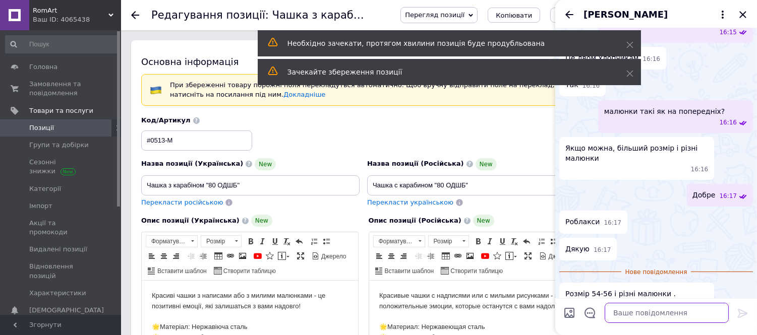
click at [658, 308] on textarea at bounding box center [666, 313] width 124 height 20
click at [658, 309] on textarea at bounding box center [666, 313] width 124 height 20
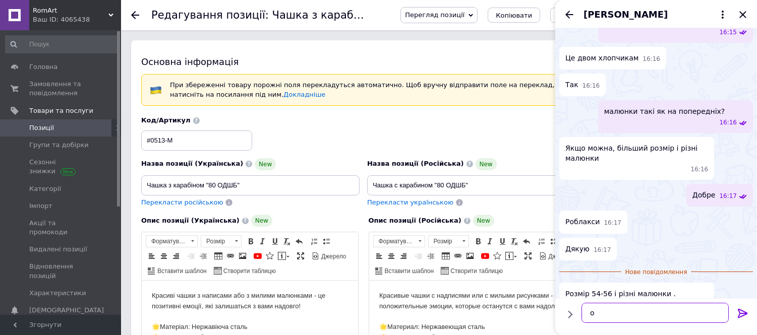
type textarea "ок"
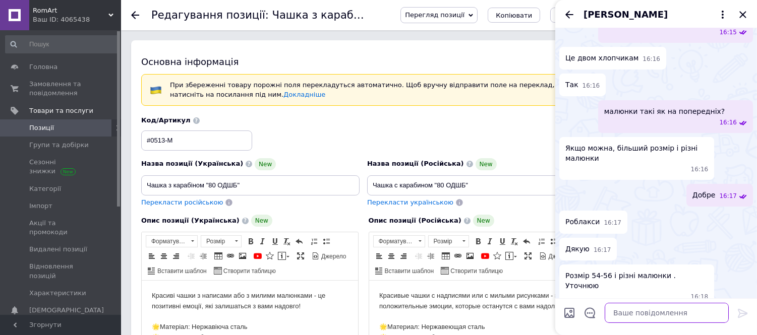
scroll to position [343, 0]
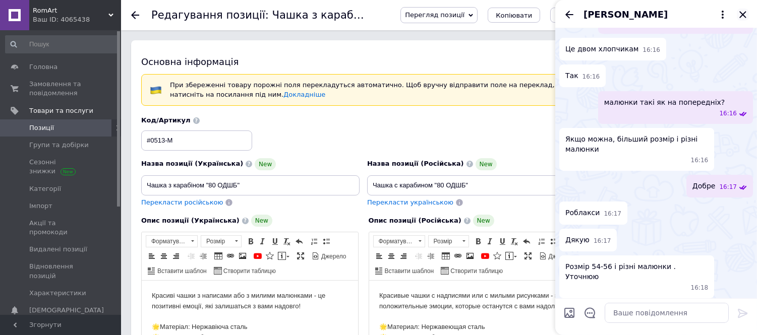
click at [738, 10] on icon "Закрити" at bounding box center [742, 15] width 12 height 12
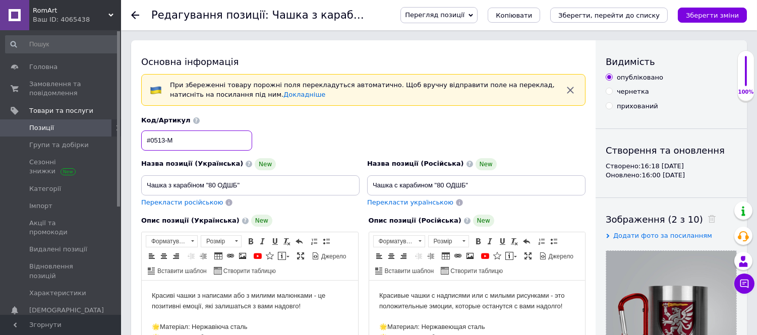
click at [164, 140] on input "#0513-М" at bounding box center [196, 141] width 111 height 20
type input "#0512-М"
drag, startPoint x: 235, startPoint y: 183, endPoint x: 209, endPoint y: 182, distance: 26.2
click at [209, 182] on input "Чашка з карабіном "80 ОДШБ"" at bounding box center [250, 185] width 218 height 20
paste input "77 ОАеМБр"
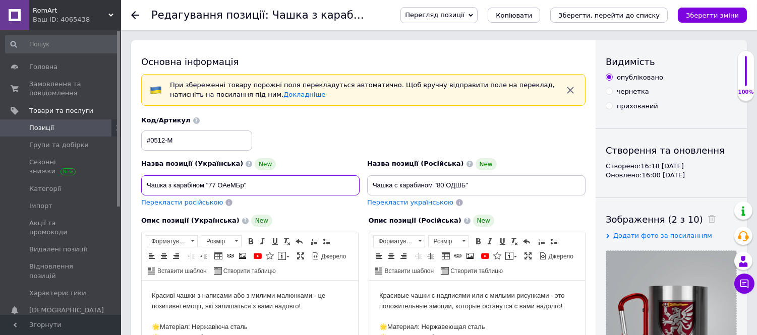
type input "Чашка з карабіном "77 ОАеМБр""
drag, startPoint x: 465, startPoint y: 187, endPoint x: 436, endPoint y: 188, distance: 28.7
click at [436, 188] on input "Чашка с карабином "80 ОДШБ"" at bounding box center [476, 185] width 218 height 20
paste input "77 ОАеМБр"
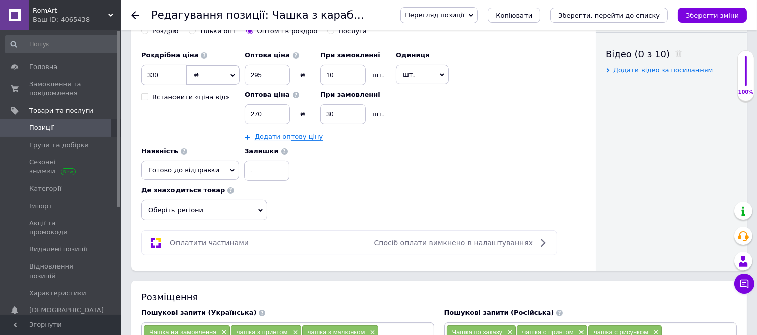
scroll to position [616, 0]
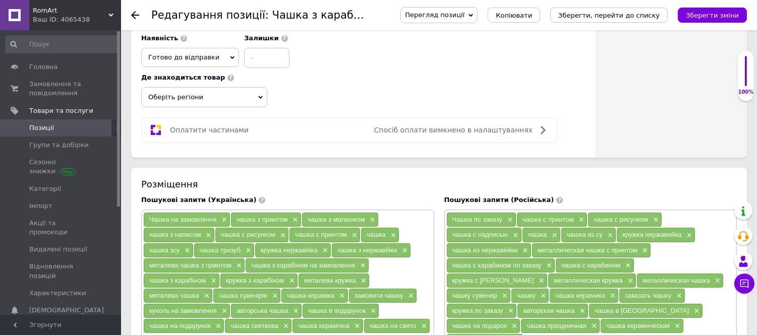
type input "Чашка с карабином "77 ОАеМБр""
click at [210, 107] on span "Оберіть регіони" at bounding box center [204, 97] width 126 height 20
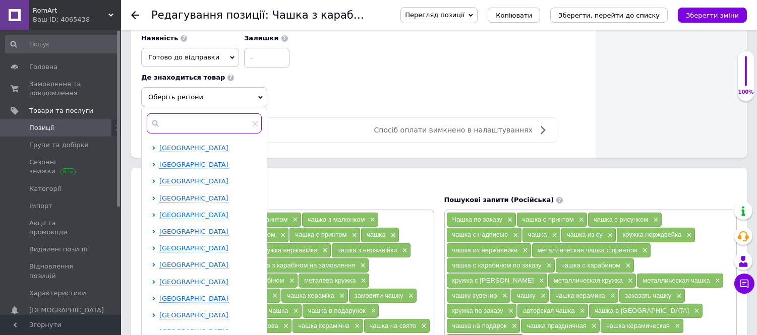
click at [199, 134] on input "text" at bounding box center [204, 123] width 115 height 20
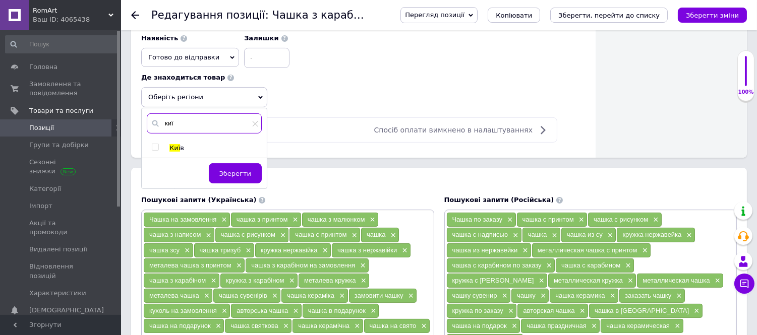
type input "киї"
drag, startPoint x: 151, startPoint y: 163, endPoint x: 160, endPoint y: 167, distance: 9.7
click at [152, 153] on div "Киї в" at bounding box center [204, 148] width 124 height 9
click at [157, 151] on input "checkbox" at bounding box center [155, 147] width 7 height 7
checkbox input "true"
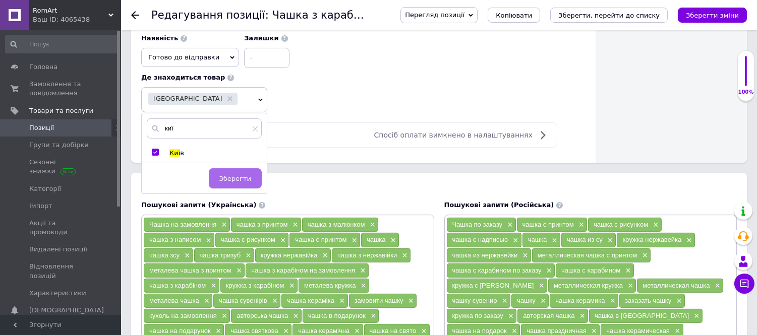
click at [246, 189] on button "Зберегти" at bounding box center [235, 178] width 53 height 20
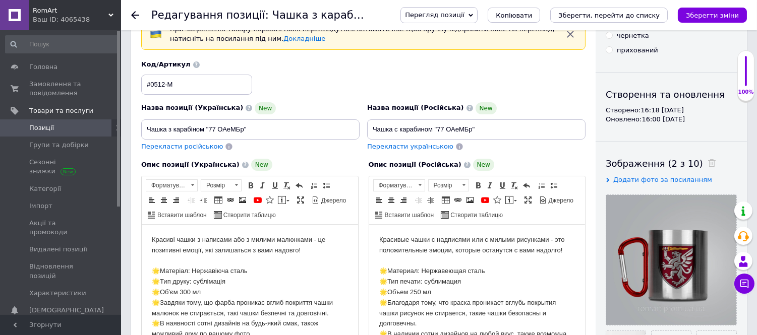
scroll to position [0, 0]
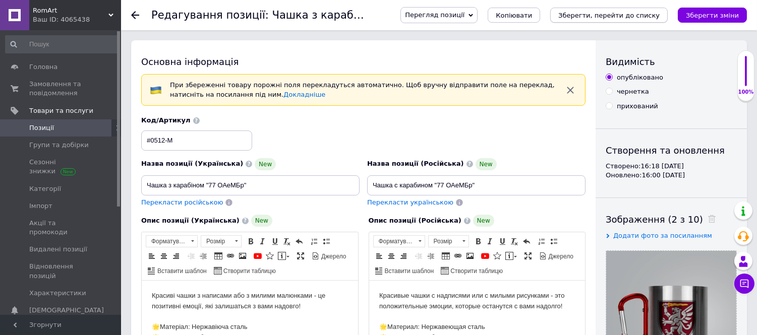
click at [599, 16] on icon "Зберегти, перейти до списку" at bounding box center [608, 16] width 101 height 8
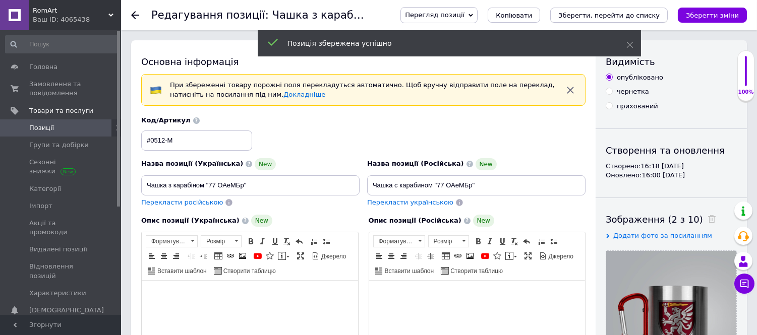
click at [616, 13] on icon "Зберегти, перейти до списку" at bounding box center [608, 16] width 101 height 8
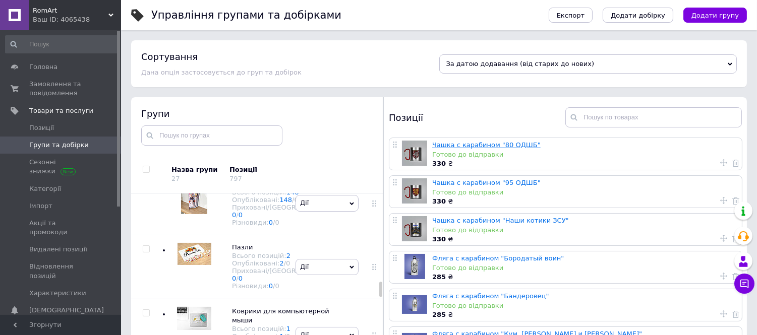
click at [505, 147] on link "Чашка с карабином "80 ОДШБ"" at bounding box center [486, 145] width 108 height 8
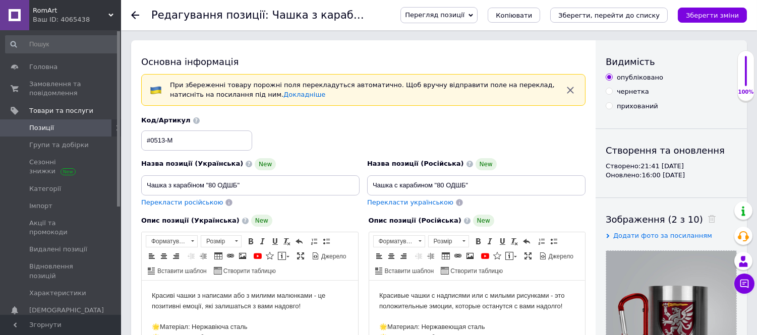
click at [133, 14] on icon at bounding box center [135, 15] width 8 height 8
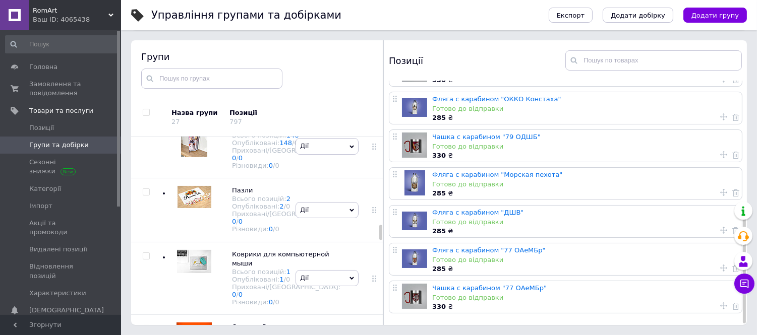
scroll to position [294, 0]
click at [503, 286] on link "Чашка с карабином "77 ОАеМБр"" at bounding box center [489, 288] width 114 height 8
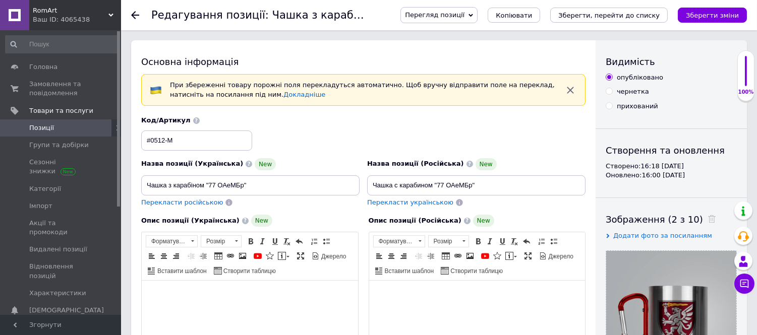
click at [543, 141] on div "Код/Артикул #0512-М" at bounding box center [364, 133] width 452 height 42
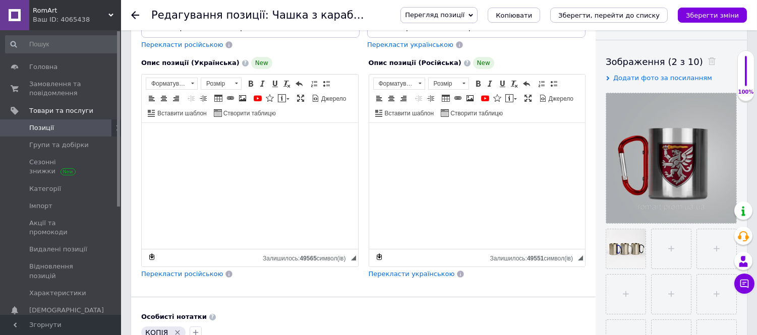
scroll to position [168, 0]
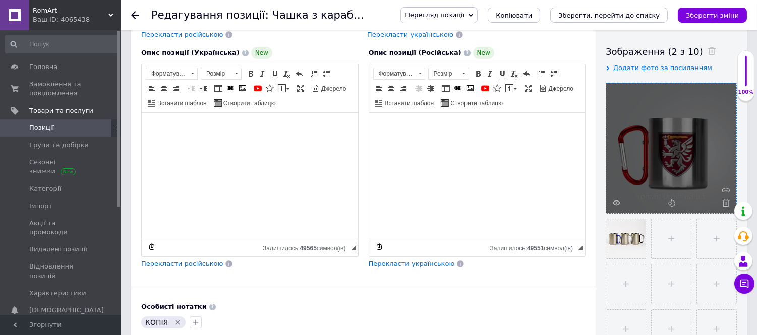
click at [721, 203] on span at bounding box center [723, 203] width 13 height 8
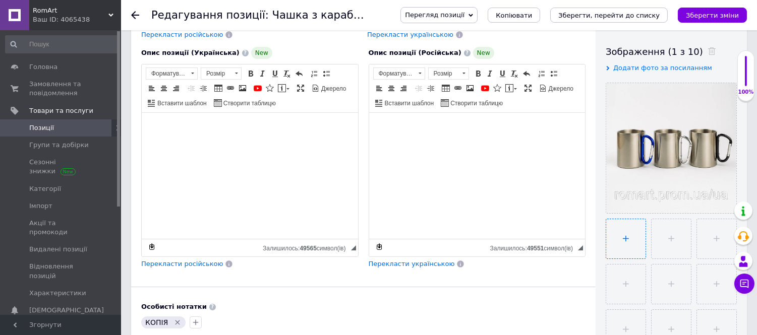
click at [620, 230] on input "file" at bounding box center [625, 238] width 39 height 39
type input "C:\fakepath\#0512.jpg"
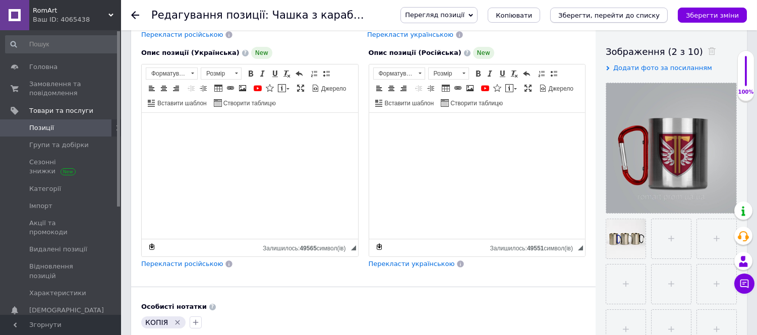
click at [631, 16] on icon "Зберегти, перейти до списку" at bounding box center [608, 16] width 101 height 8
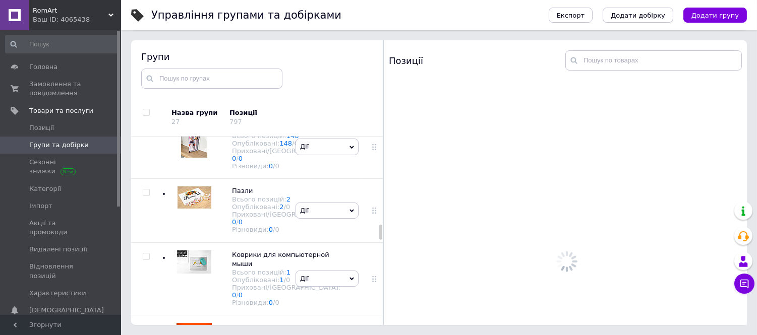
scroll to position [1137, 0]
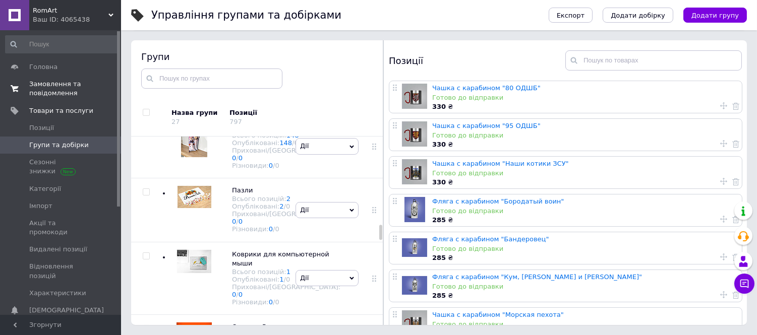
click at [57, 86] on span "Замовлення та повідомлення" at bounding box center [61, 89] width 64 height 18
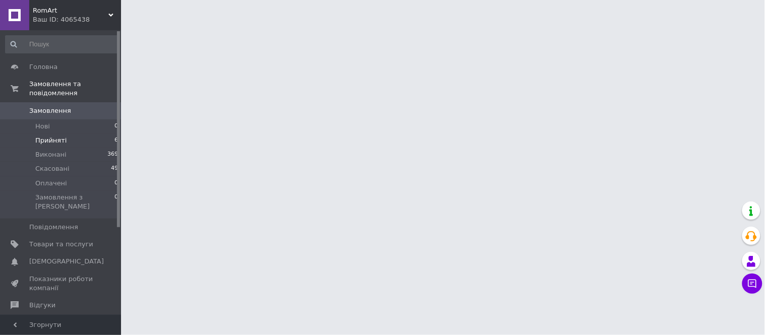
click at [62, 136] on span "Прийняті" at bounding box center [50, 140] width 31 height 9
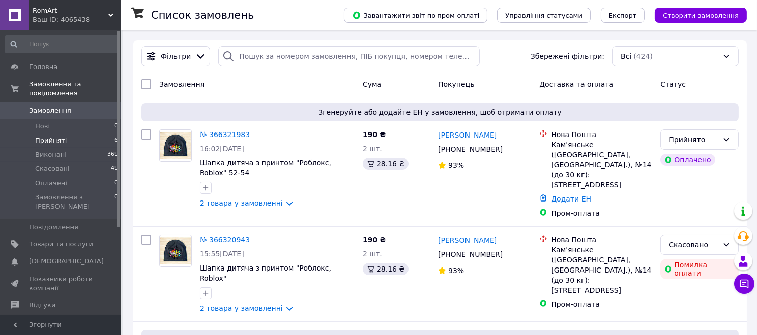
click at [55, 136] on span "Прийняті" at bounding box center [50, 140] width 31 height 9
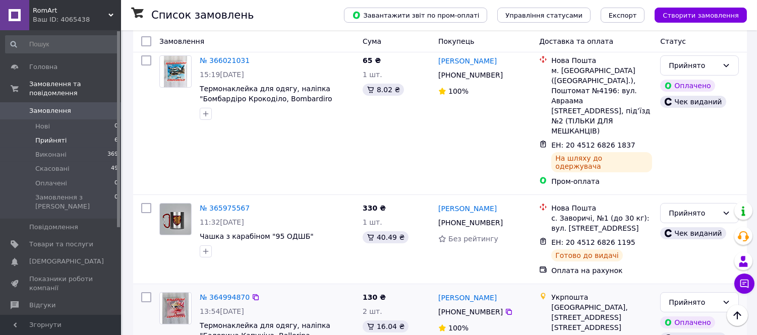
scroll to position [196, 0]
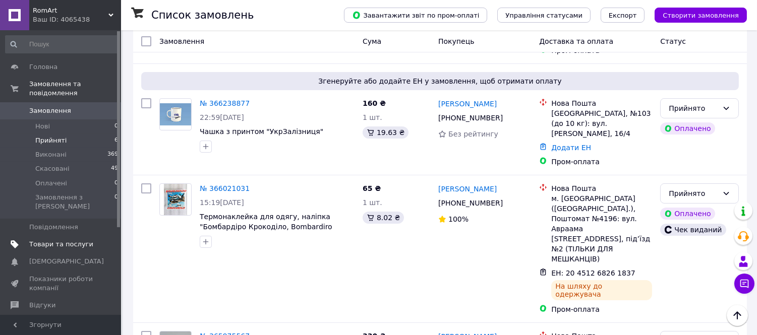
click at [66, 240] on span "Товари та послуги" at bounding box center [61, 244] width 64 height 9
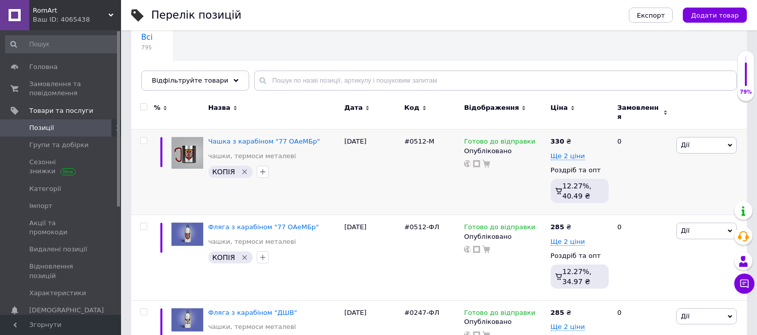
scroll to position [112, 0]
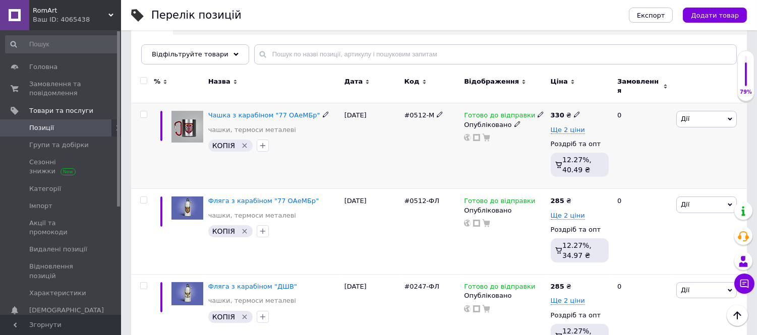
click at [708, 111] on span "Дії" at bounding box center [706, 119] width 60 height 16
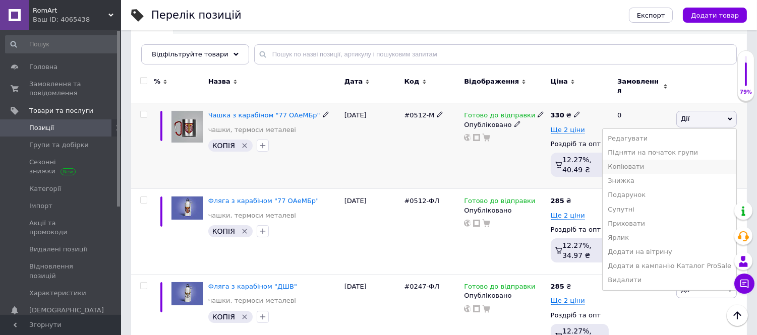
click at [647, 162] on li "Копіювати" at bounding box center [669, 167] width 134 height 14
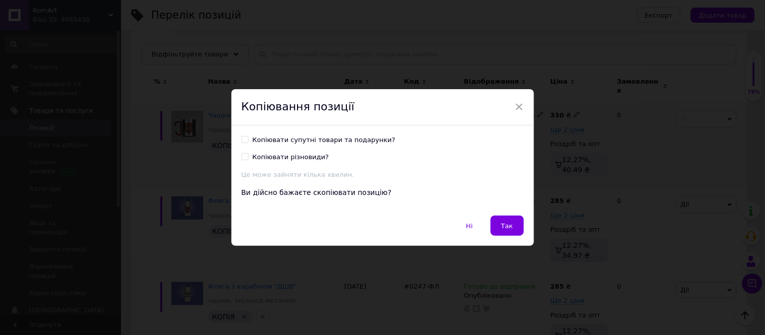
drag, startPoint x: 321, startPoint y: 142, endPoint x: 341, endPoint y: 155, distance: 24.3
click at [321, 141] on div "Копіювати супутні товари та подарунки?" at bounding box center [324, 140] width 143 height 9
click at [248, 141] on input "Копіювати супутні товари та подарунки?" at bounding box center [244, 139] width 7 height 7
checkbox input "true"
click at [501, 228] on span "Так" at bounding box center [507, 226] width 12 height 8
